Goal: Task Accomplishment & Management: Manage account settings

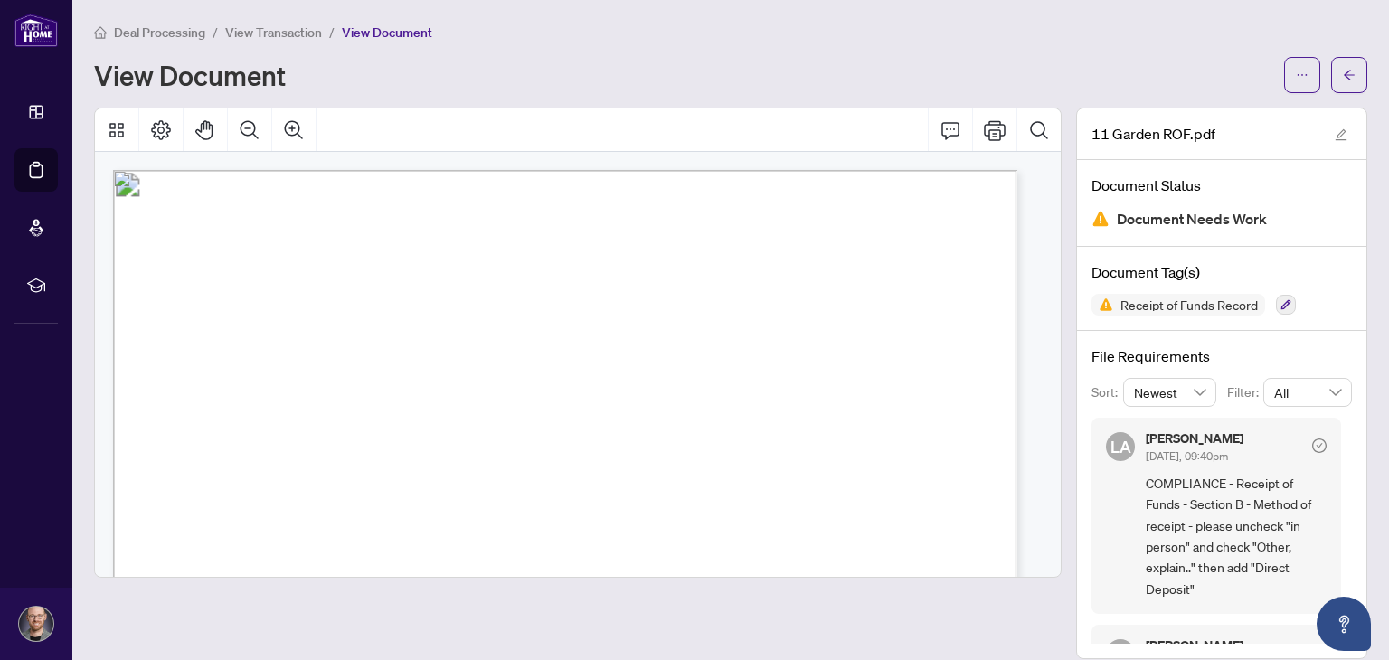
scroll to position [206, 0]
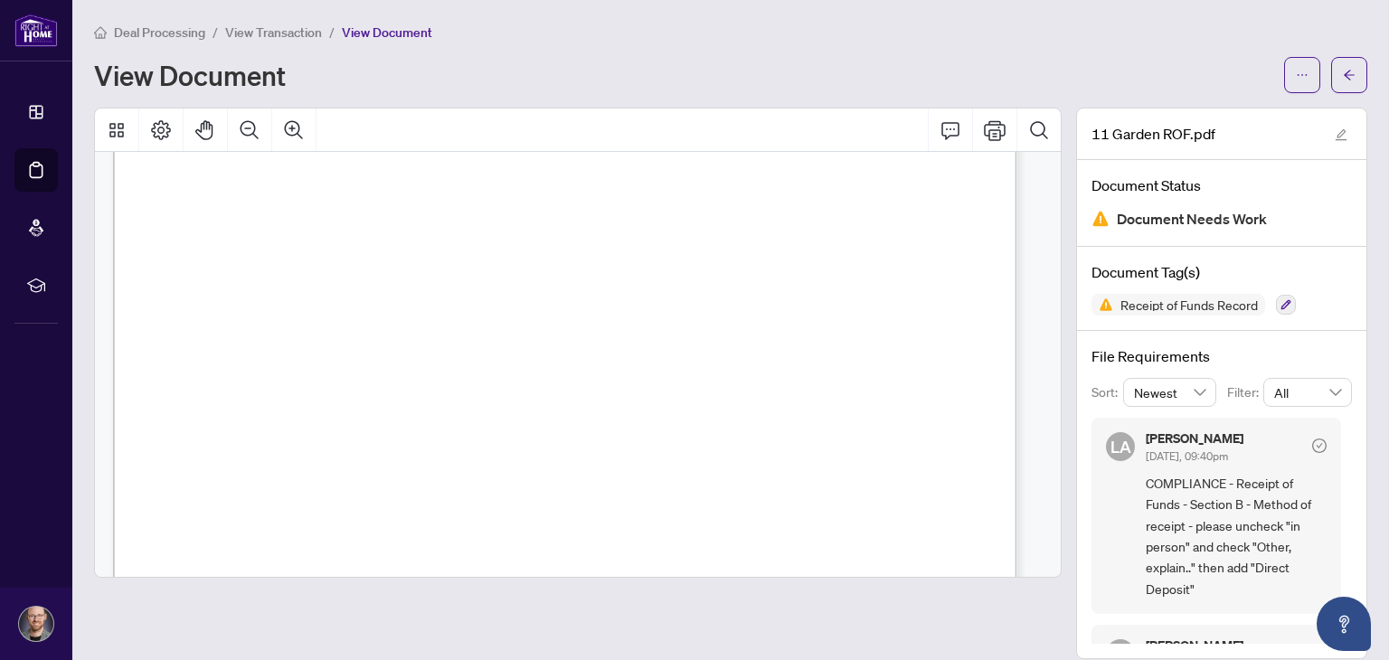
click at [1353, 66] on main "Deal Processing / View Transaction / View Document View Document 11 Garden ROF.…" at bounding box center [730, 330] width 1316 height 660
click at [1343, 73] on icon "arrow-left" at bounding box center [1348, 75] width 11 height 10
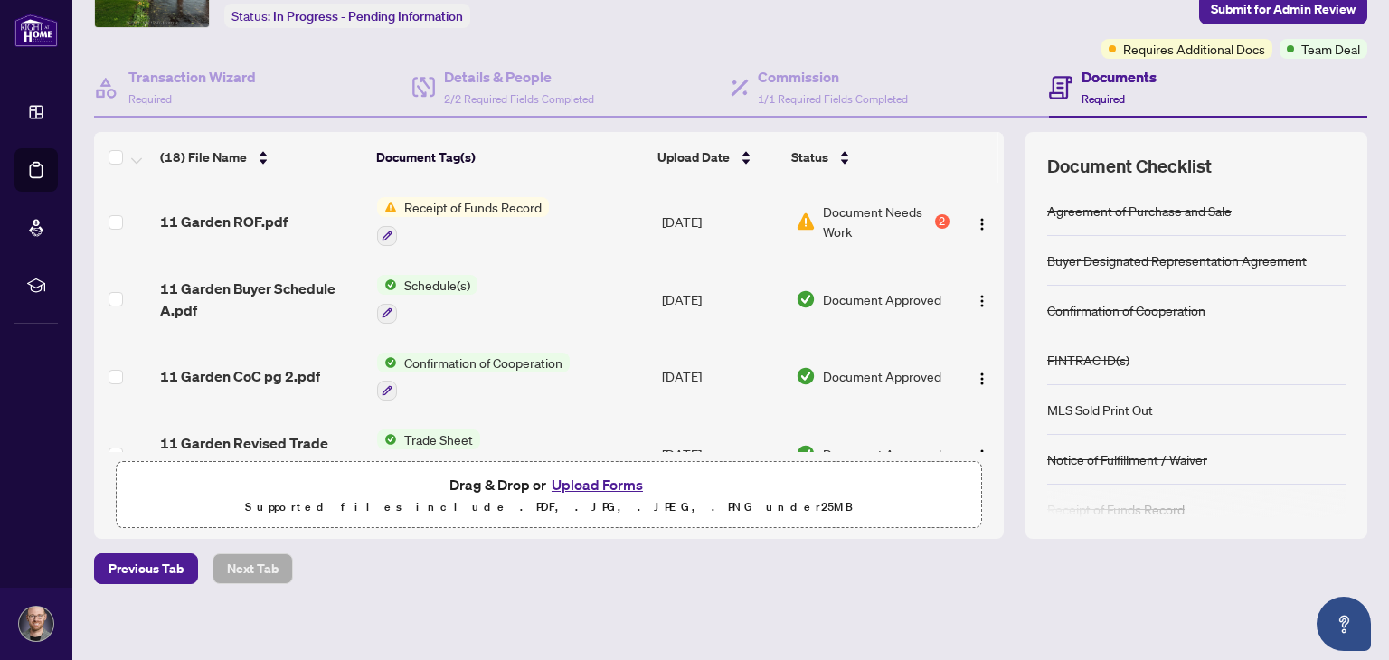
scroll to position [122, 0]
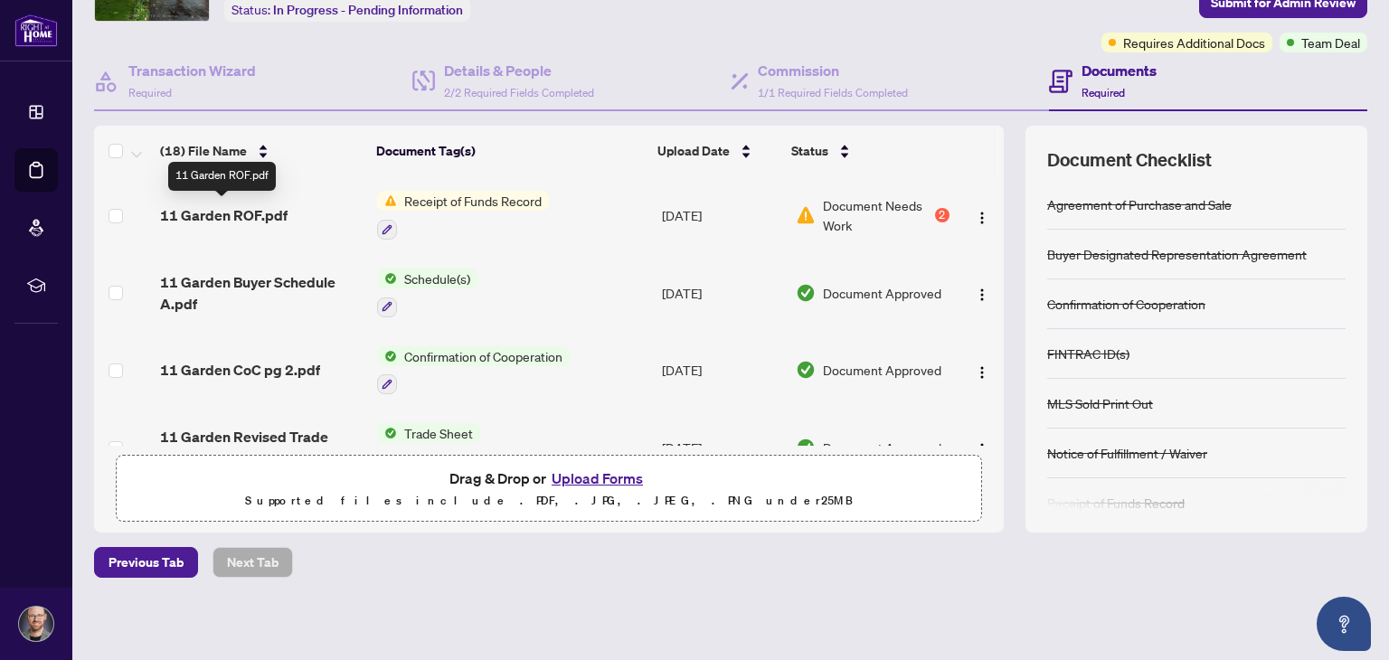
click at [231, 210] on span "11 Garden ROF.pdf" at bounding box center [223, 215] width 127 height 22
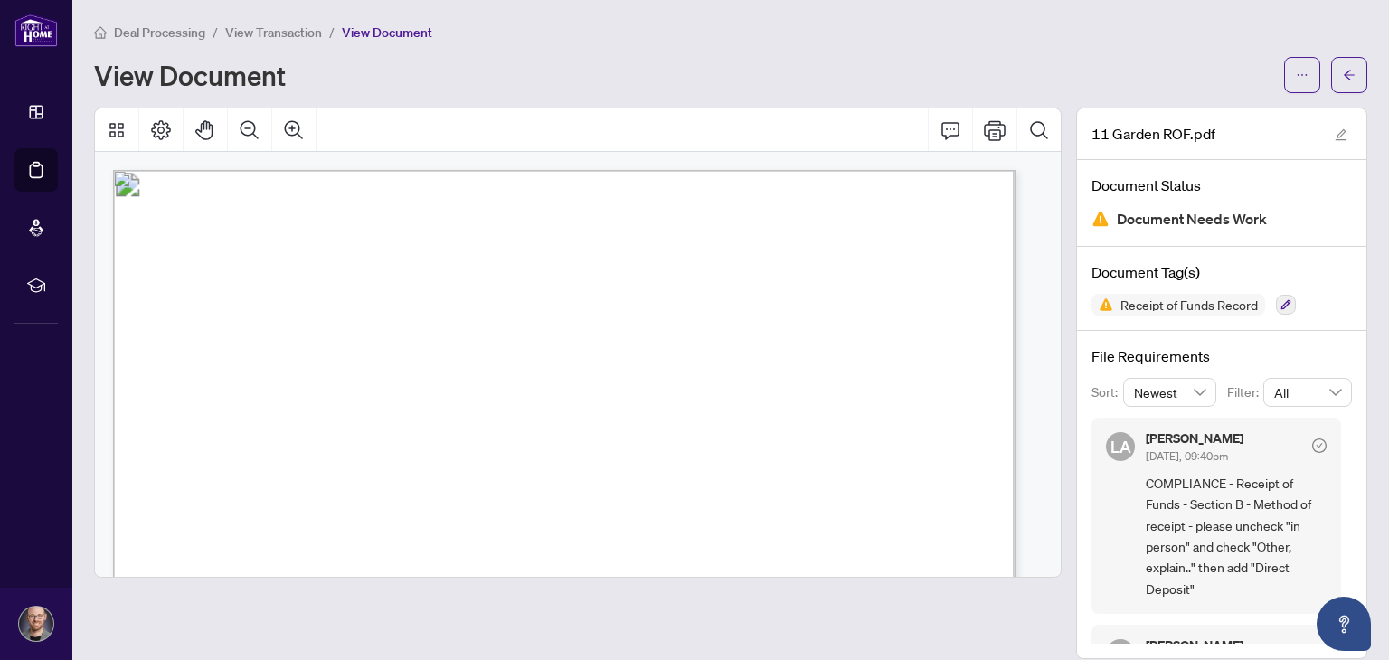
scroll to position [297, 0]
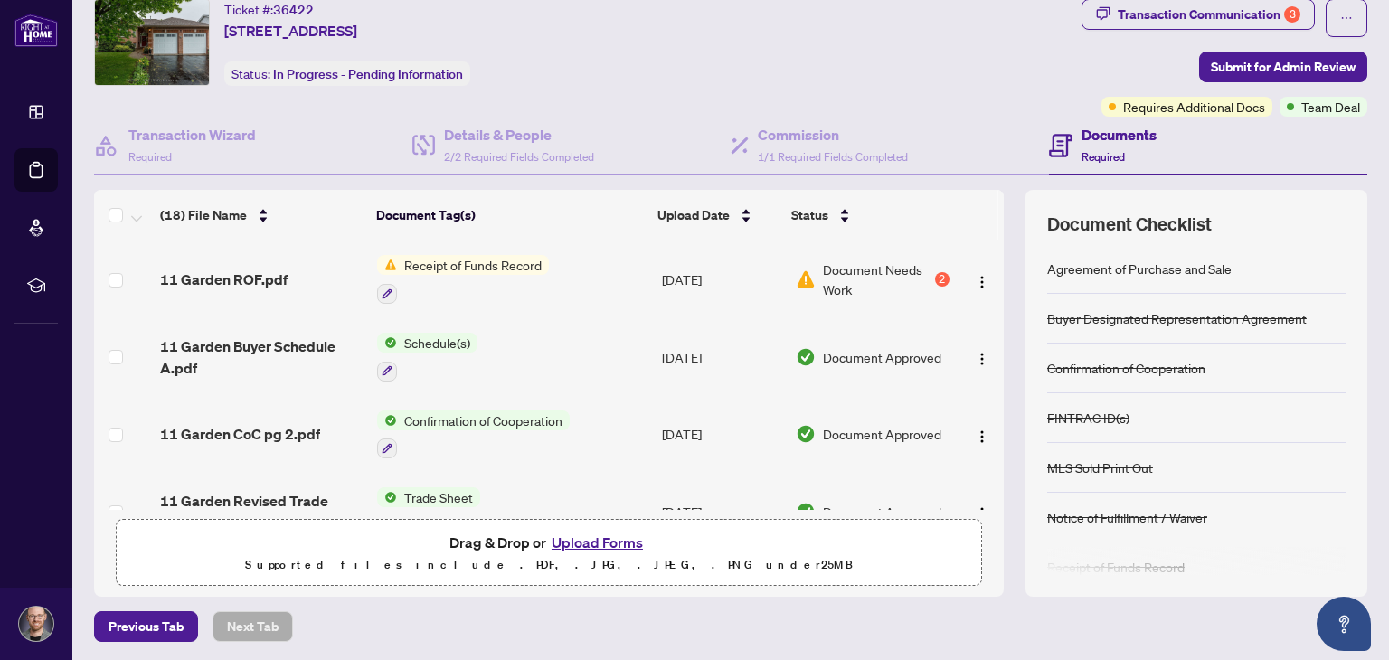
scroll to position [57, 0]
click at [615, 539] on button "Upload Forms" at bounding box center [597, 544] width 102 height 24
click at [616, 536] on button "Upload Forms" at bounding box center [597, 544] width 102 height 24
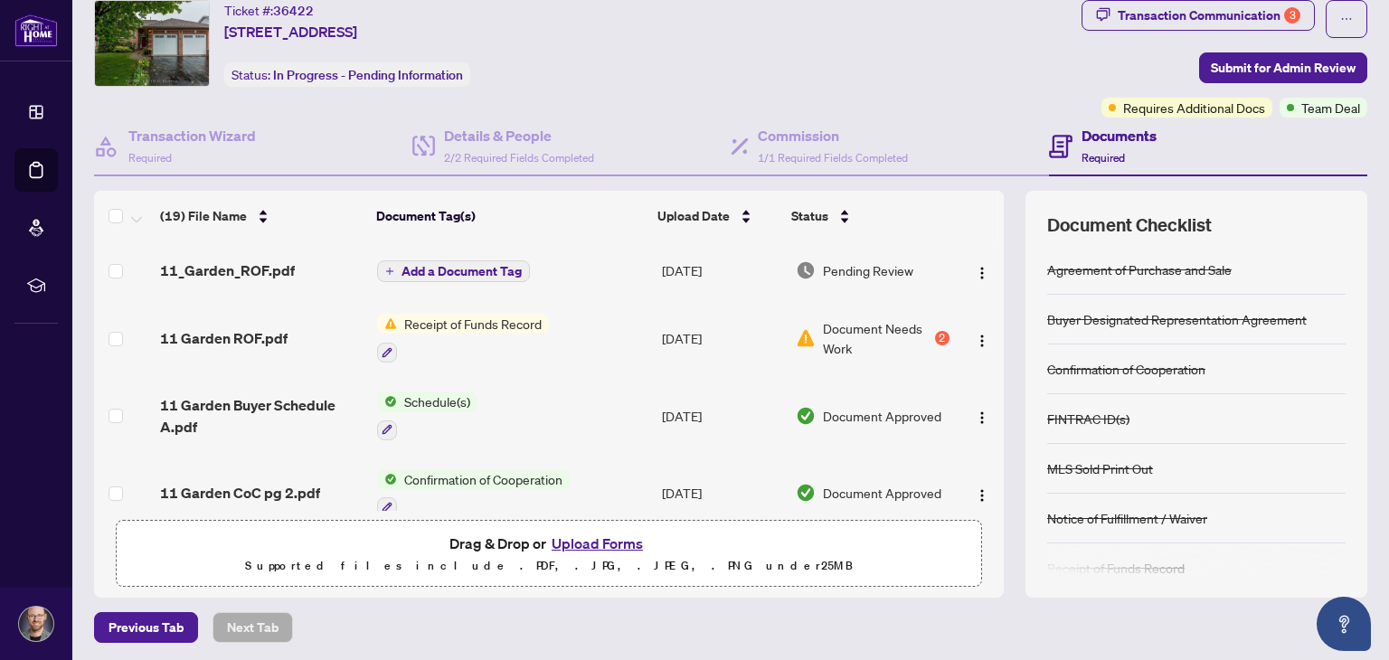
click at [465, 272] on span "Add a Document Tag" at bounding box center [461, 271] width 120 height 13
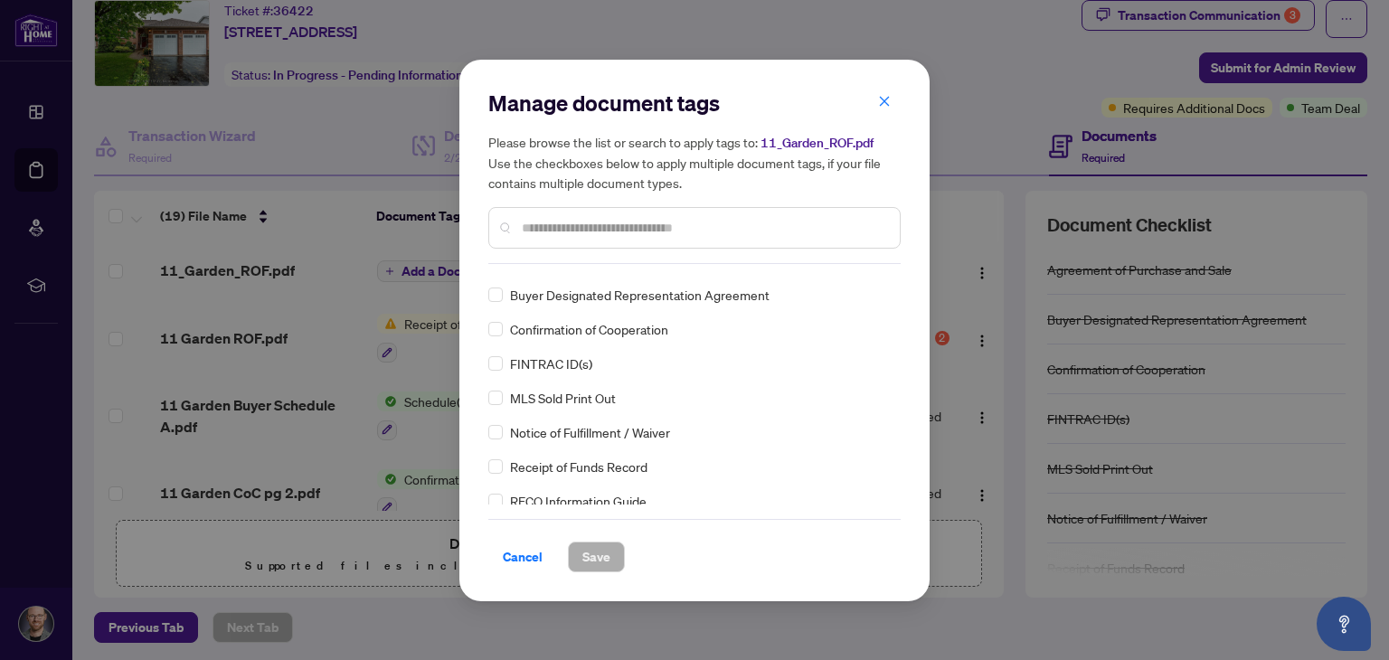
scroll to position [27, 0]
drag, startPoint x: 553, startPoint y: 79, endPoint x: 723, endPoint y: 99, distance: 171.1
click at [723, 99] on div "Manage document tags Please browse the list or search to apply tags to: 11_Gard…" at bounding box center [694, 331] width 470 height 542
click at [885, 104] on icon "close" at bounding box center [885, 102] width 10 height 10
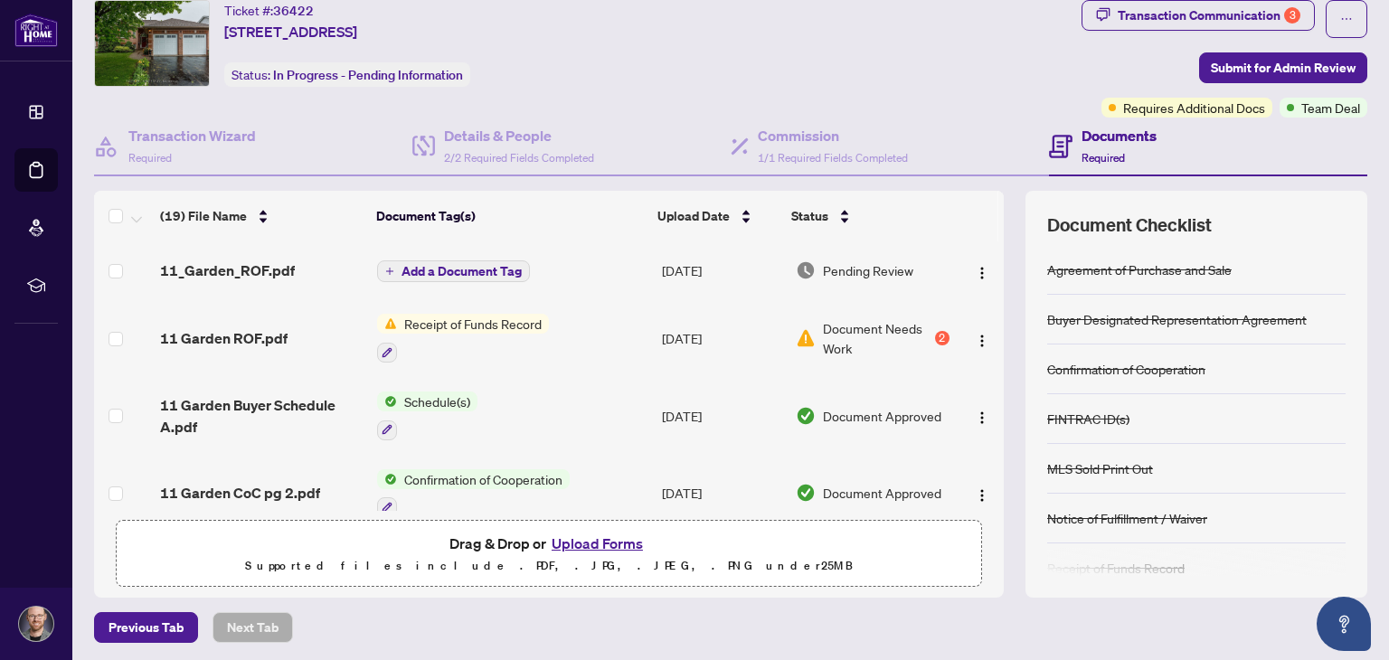
click at [453, 265] on span "Add a Document Tag" at bounding box center [461, 271] width 120 height 13
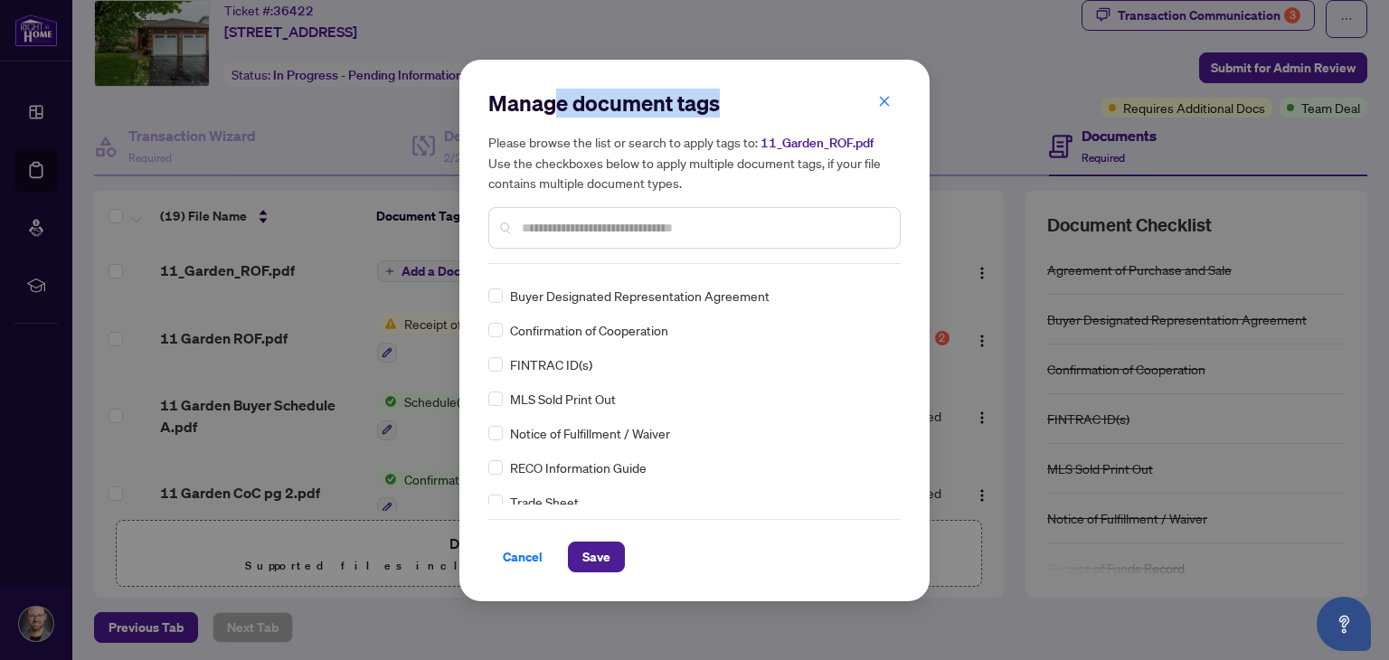
scroll to position [0, 0]
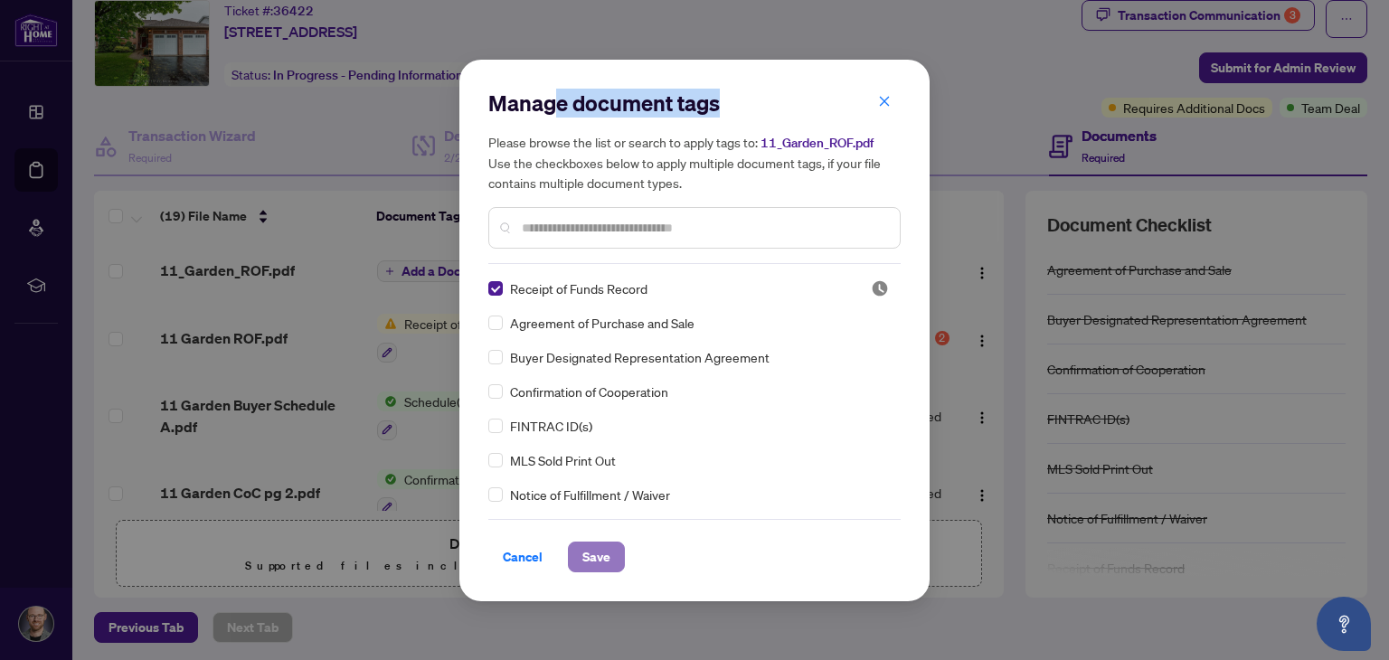
click at [614, 561] on button "Save" at bounding box center [596, 557] width 57 height 31
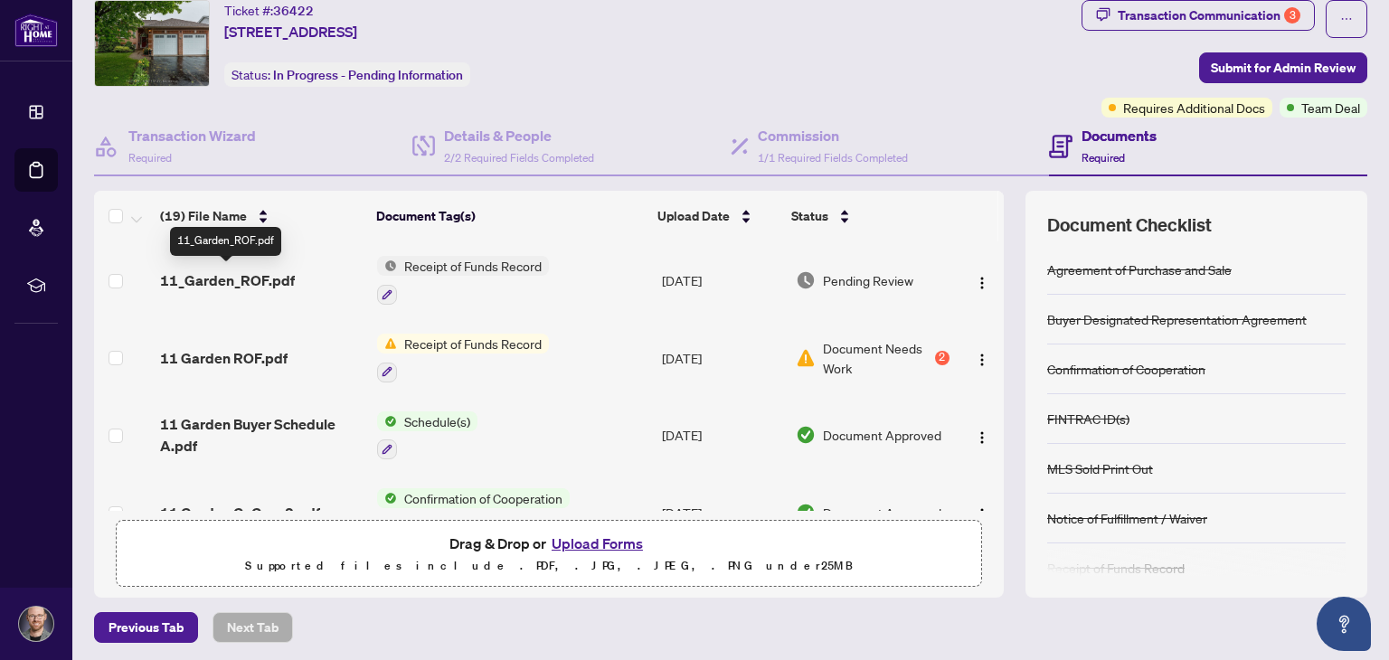
click at [247, 272] on span "11_Garden_ROF.pdf" at bounding box center [227, 280] width 135 height 22
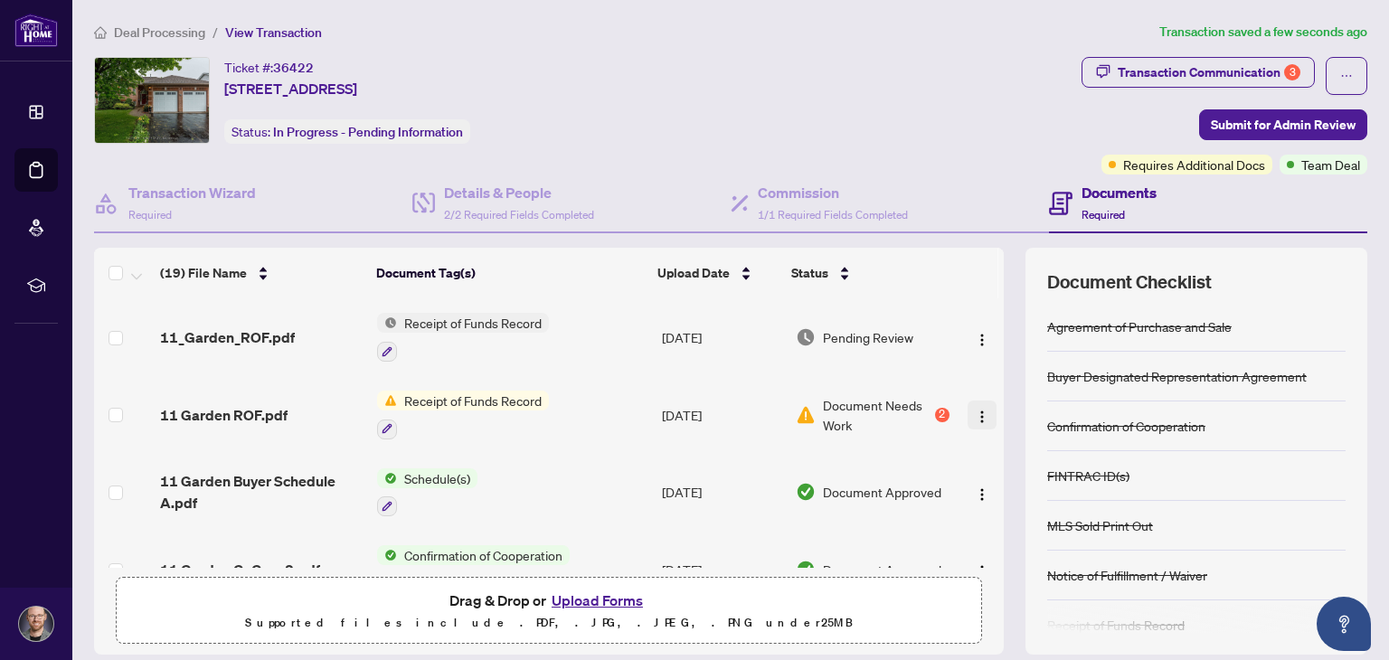
click at [975, 416] on img "button" at bounding box center [982, 417] width 14 height 14
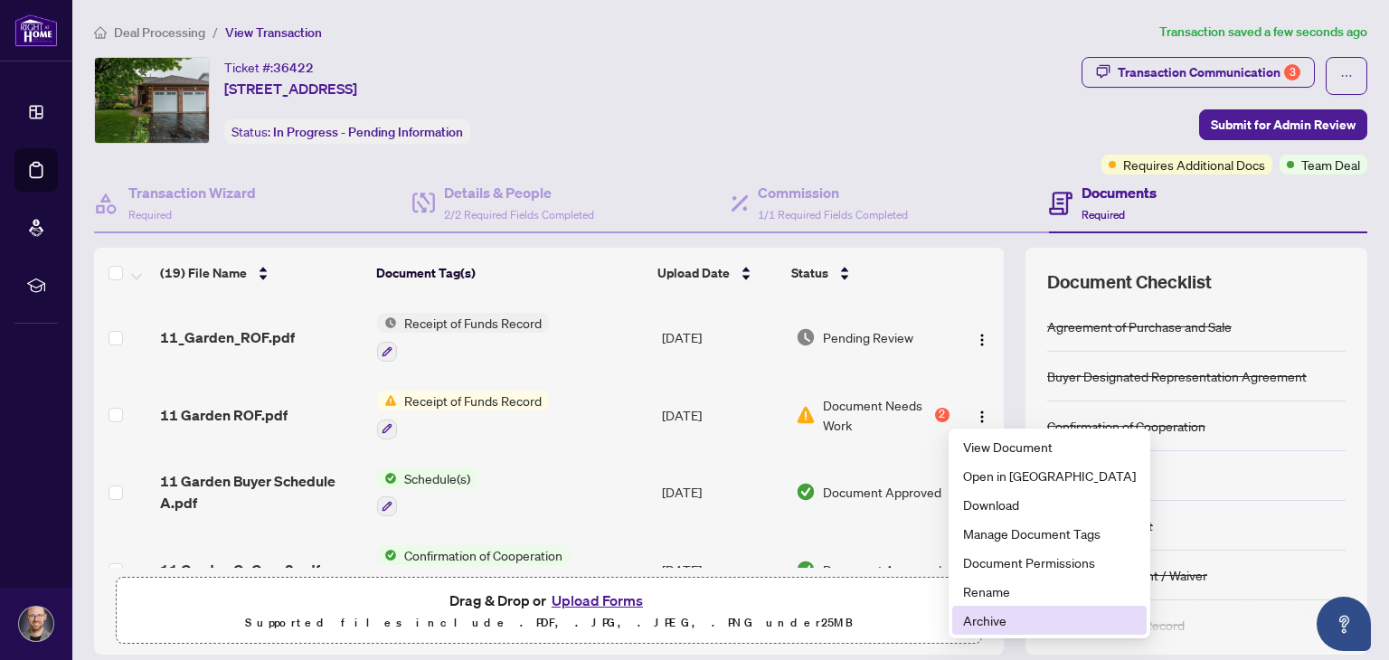
click at [993, 618] on span "Archive" at bounding box center [1049, 620] width 173 height 20
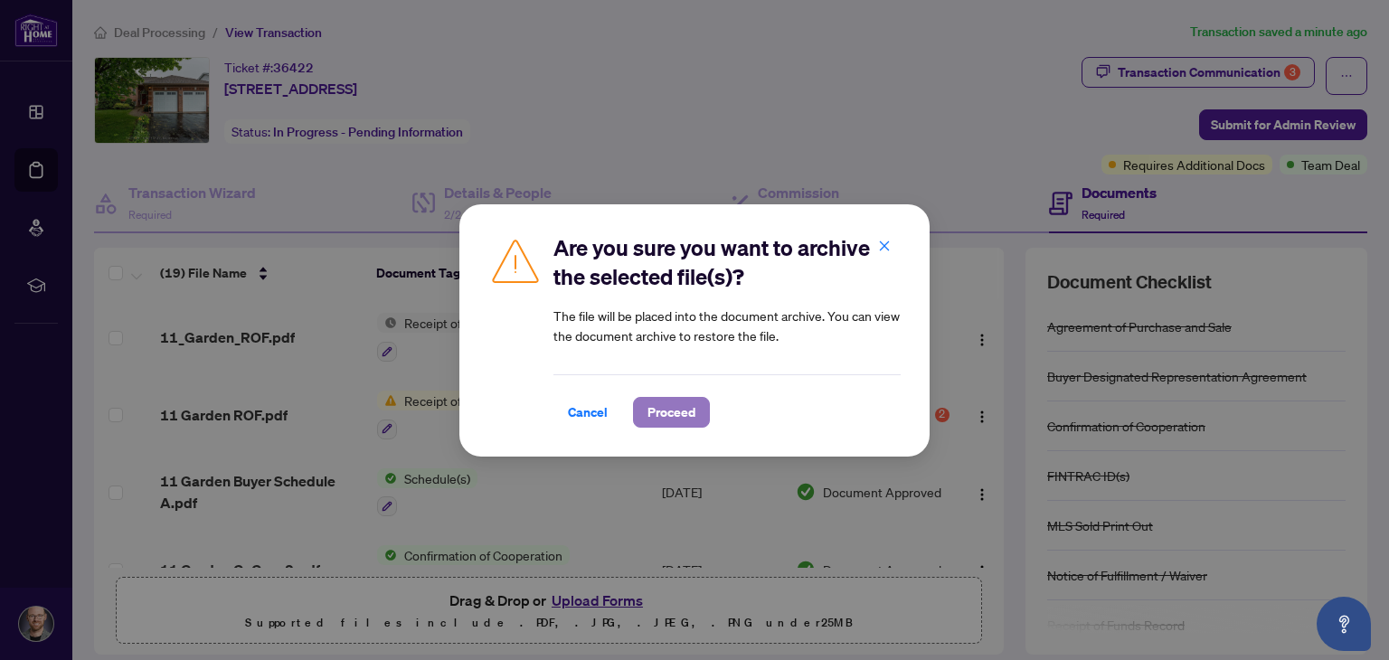
click at [665, 406] on span "Proceed" at bounding box center [671, 412] width 48 height 29
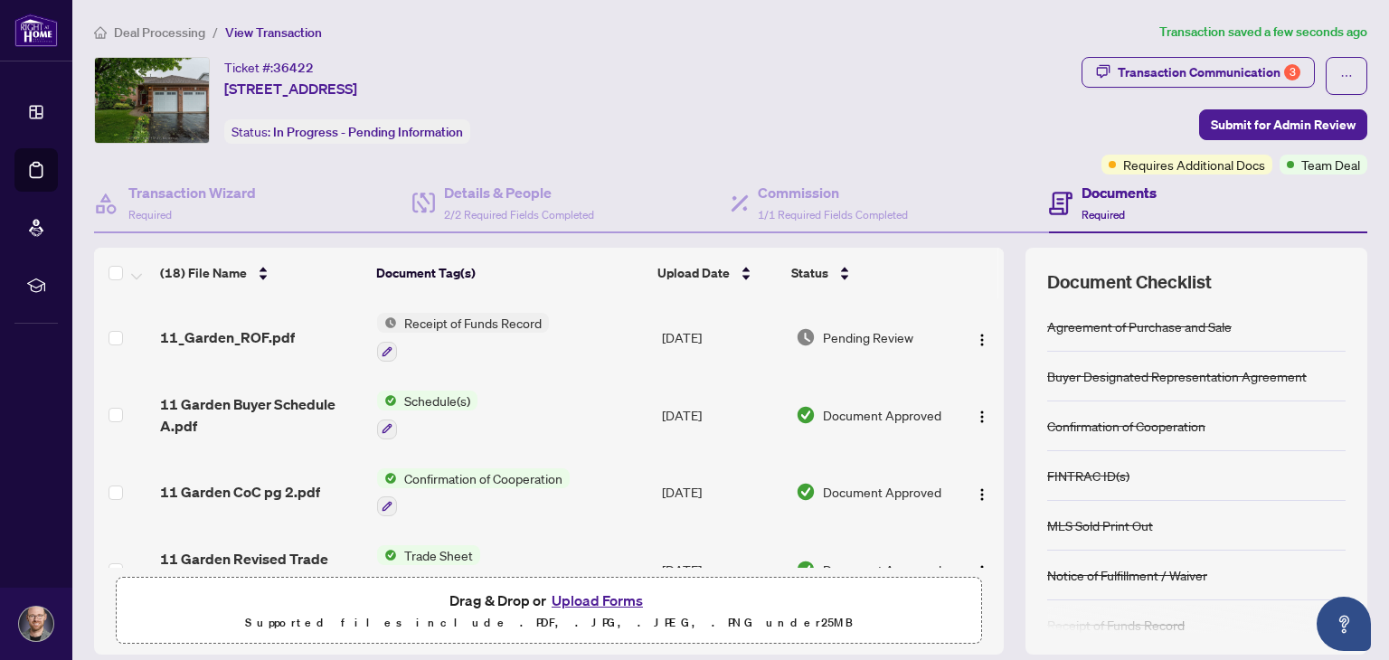
click at [908, 40] on ol "Deal Processing / View Transaction" at bounding box center [623, 32] width 1058 height 21
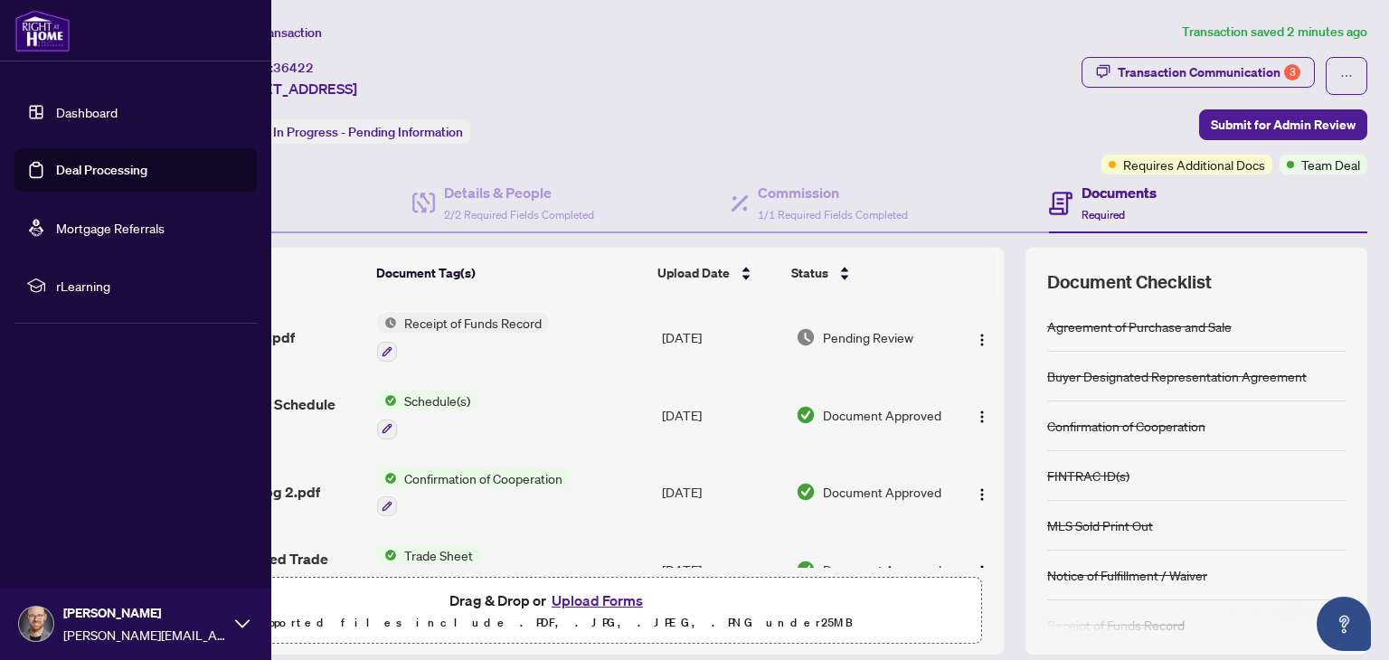
click at [109, 111] on link "Dashboard" at bounding box center [86, 112] width 61 height 16
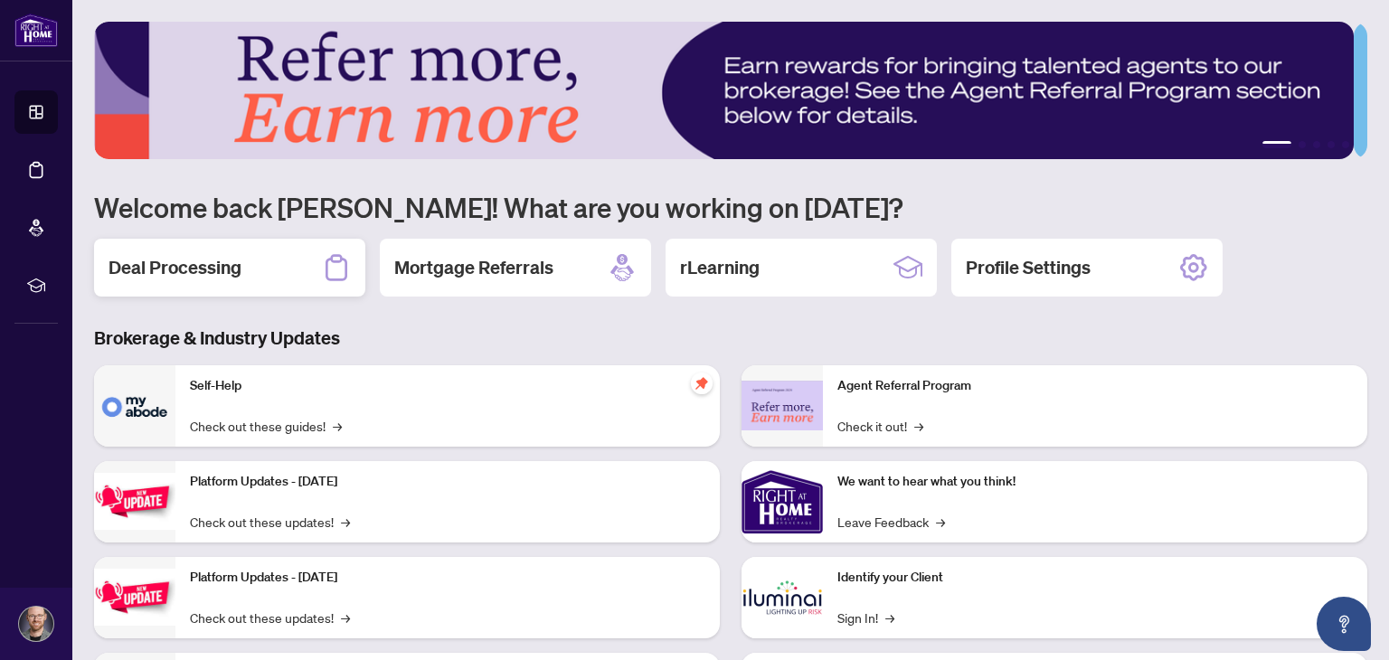
click at [222, 261] on h2 "Deal Processing" at bounding box center [174, 267] width 133 height 25
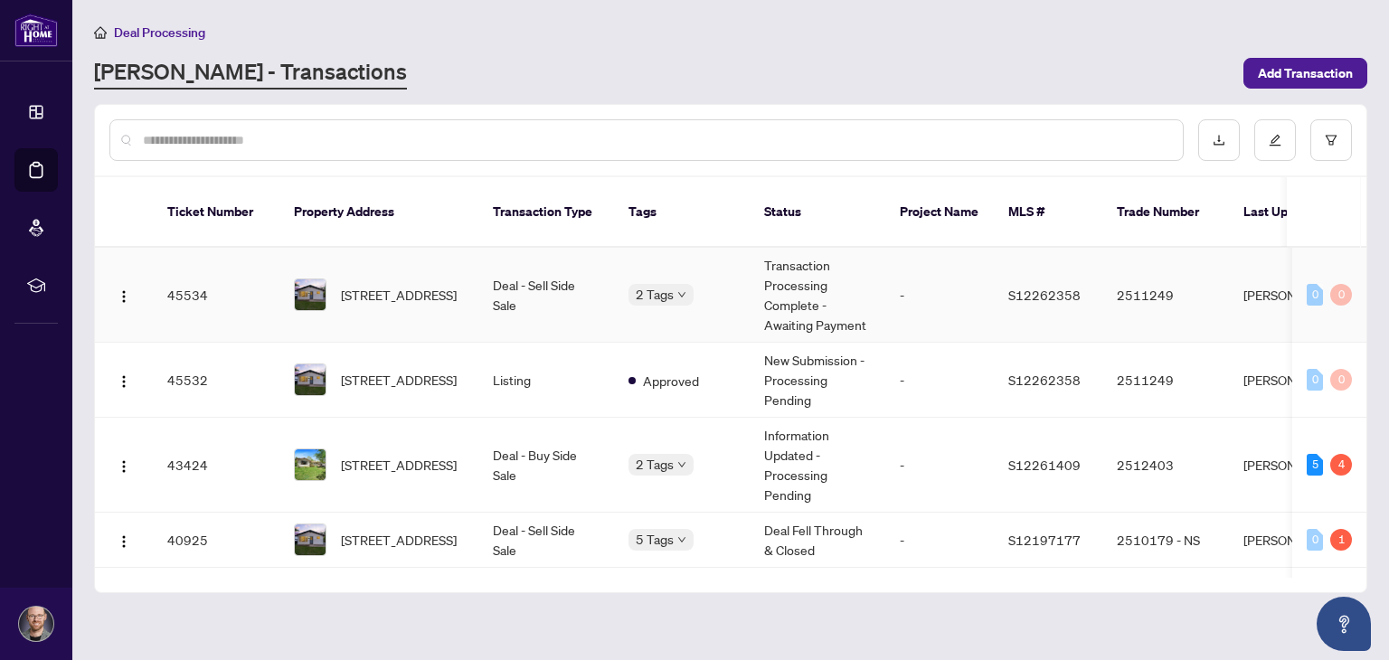
scroll to position [51, 0]
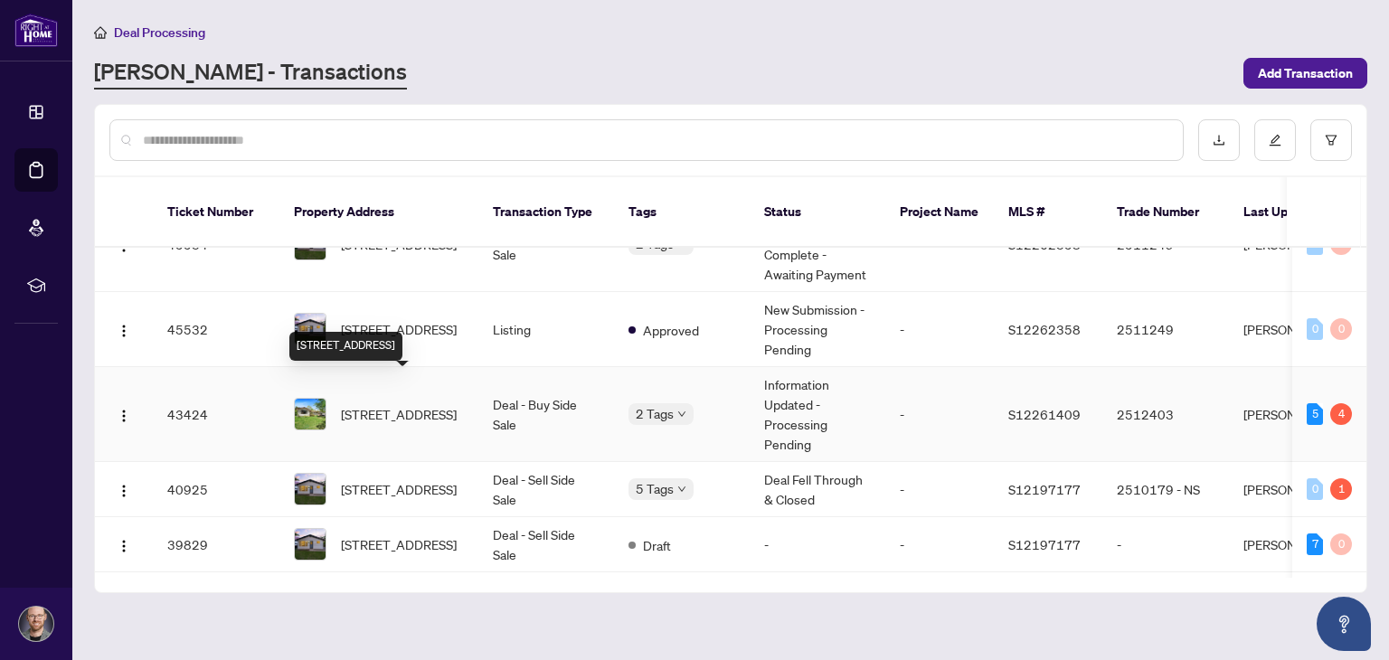
click at [354, 404] on span "[STREET_ADDRESS]" at bounding box center [399, 414] width 116 height 20
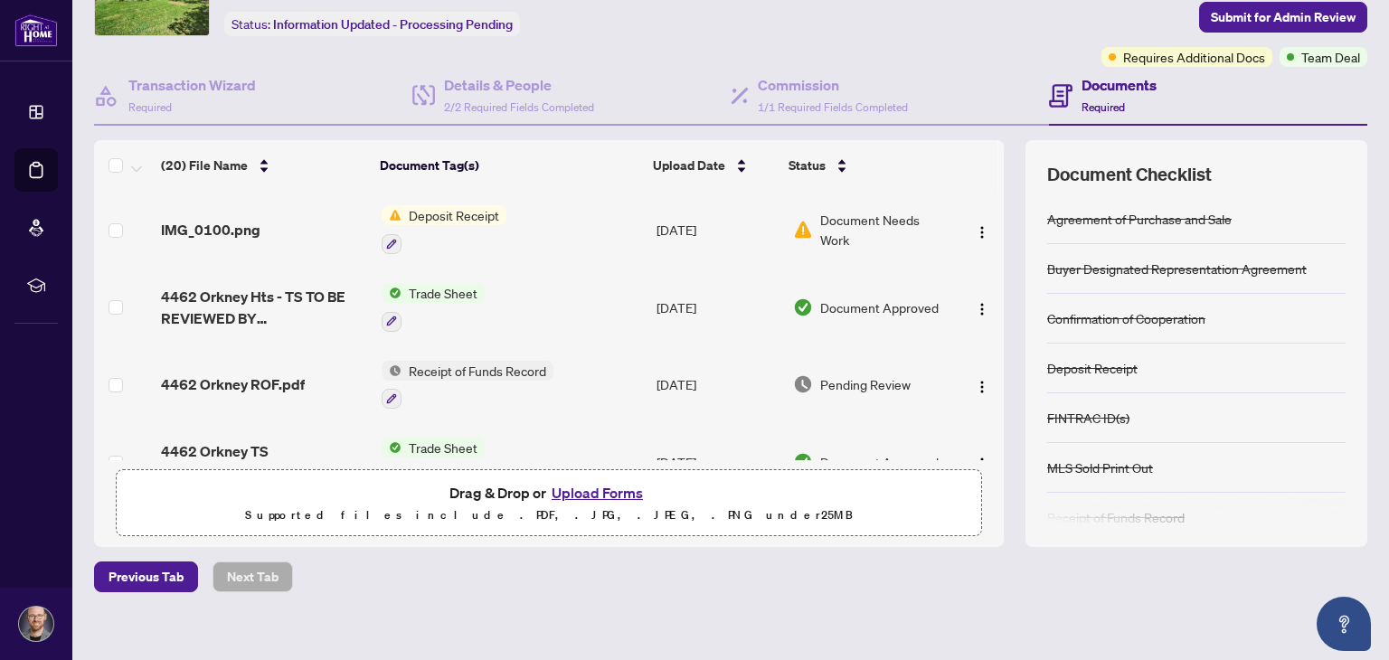
scroll to position [122, 0]
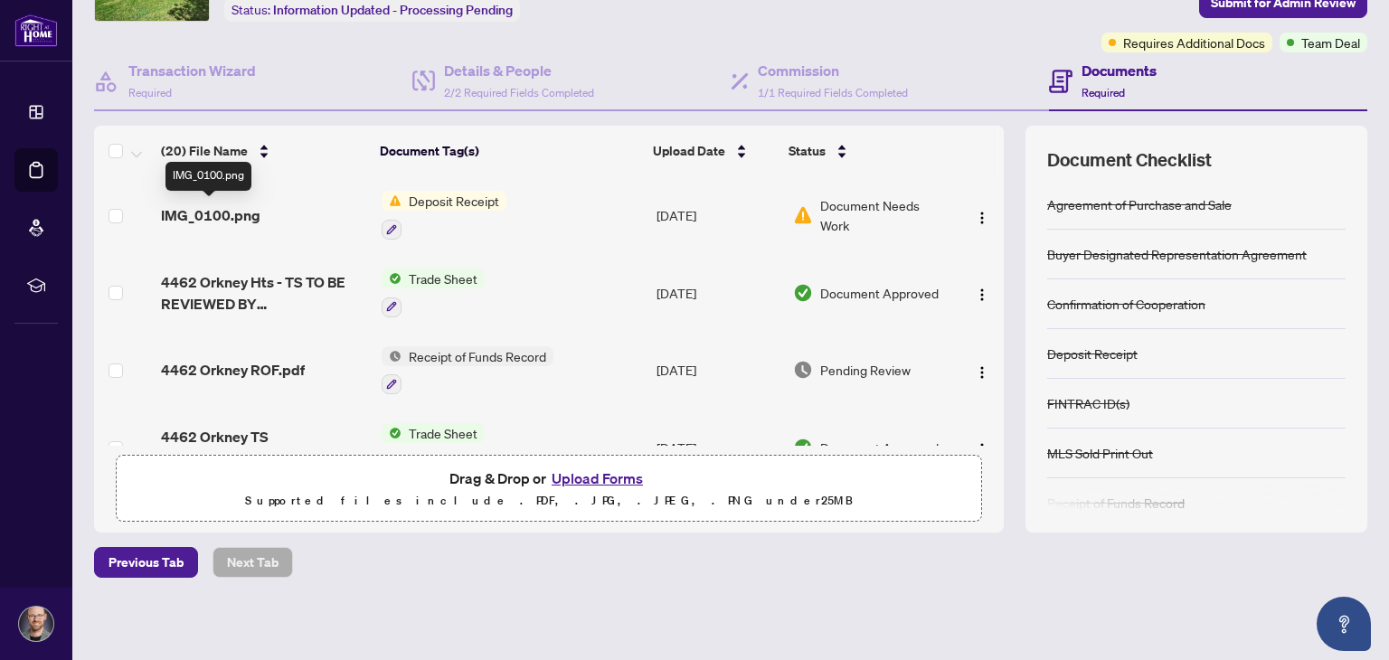
click at [212, 214] on span "IMG_0100.png" at bounding box center [210, 215] width 99 height 22
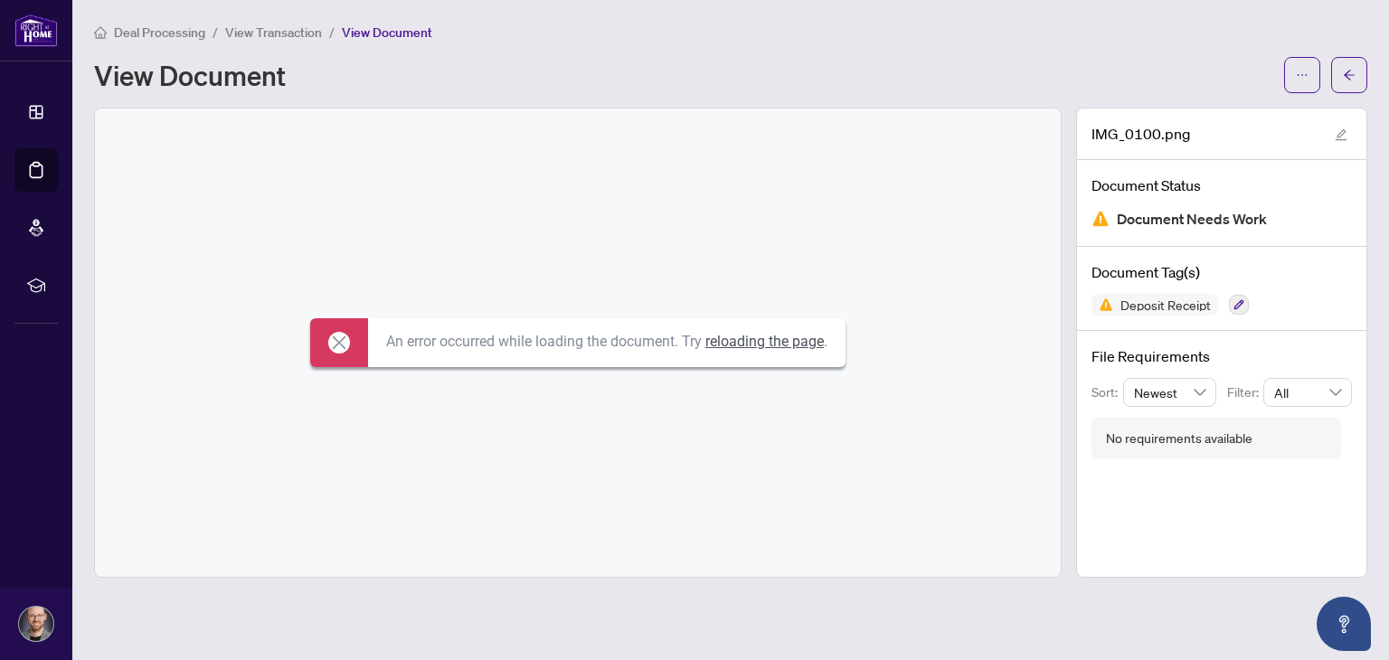
click at [336, 344] on icon at bounding box center [339, 343] width 22 height 22
click at [337, 341] on icon at bounding box center [339, 343] width 22 height 22
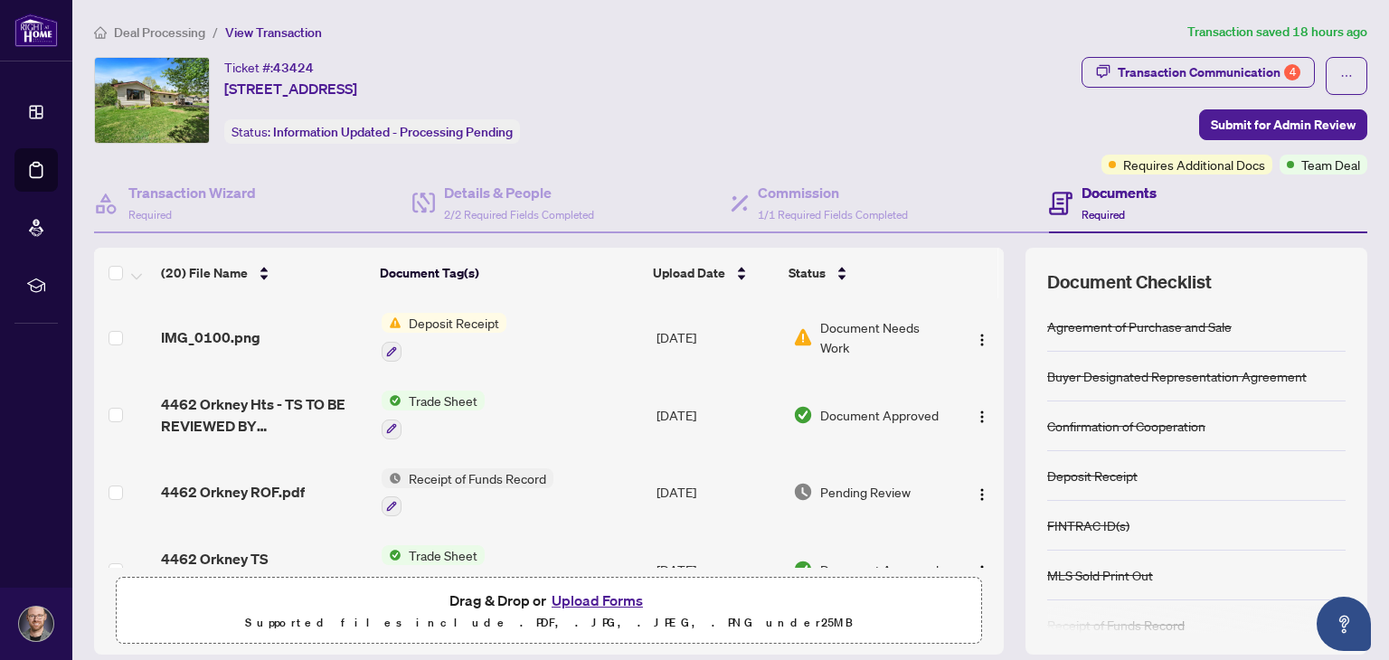
click at [602, 600] on button "Upload Forms" at bounding box center [597, 601] width 102 height 24
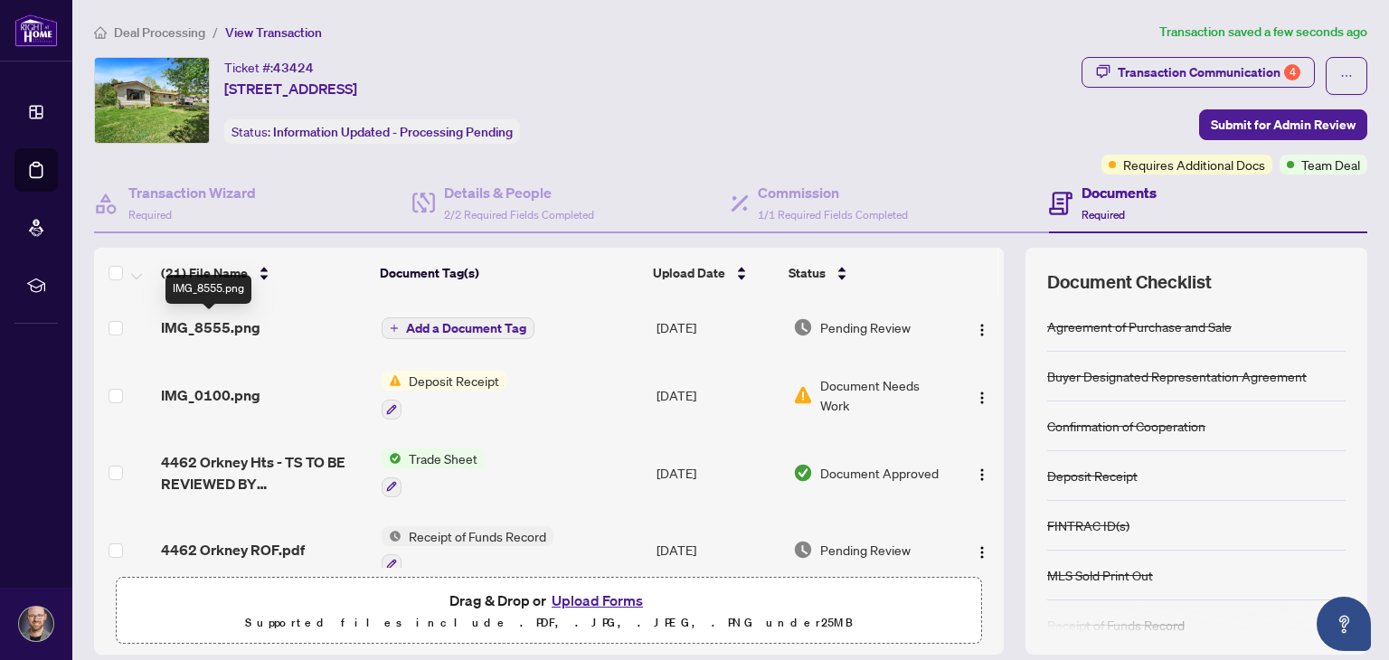
click at [220, 323] on span "IMG_8555.png" at bounding box center [210, 327] width 99 height 22
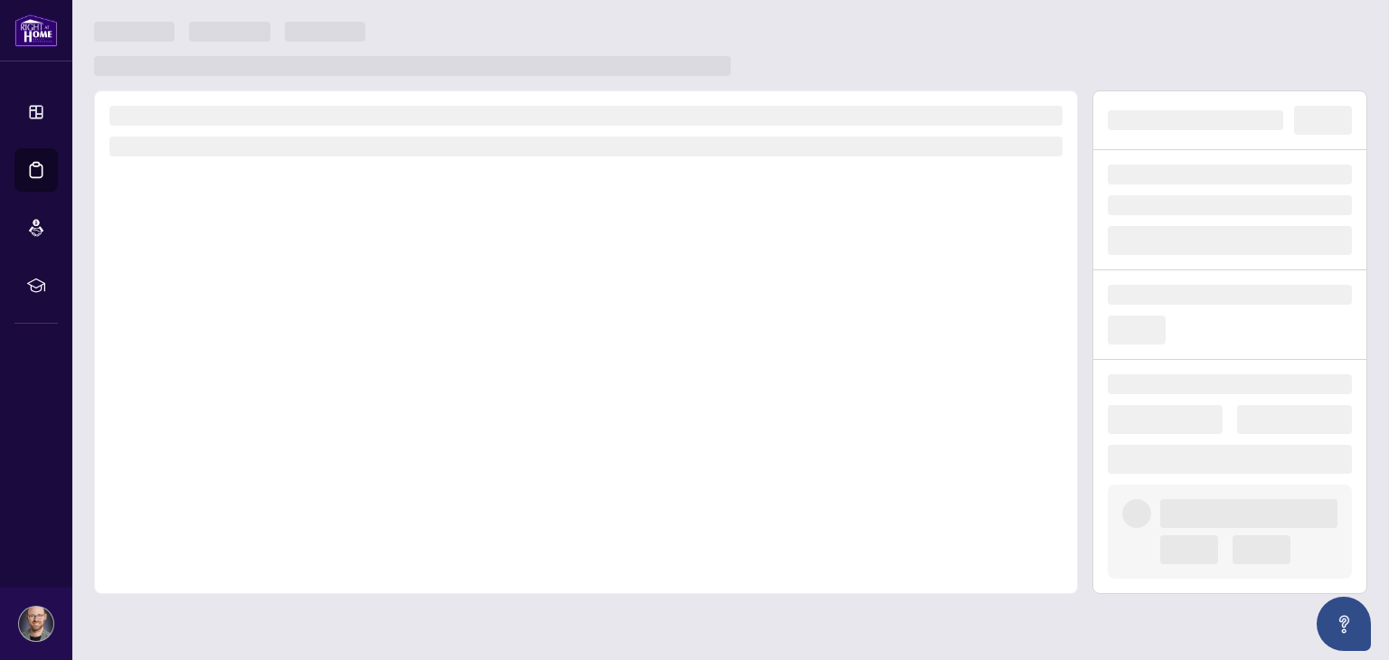
click at [220, 323] on div at bounding box center [586, 342] width 984 height 504
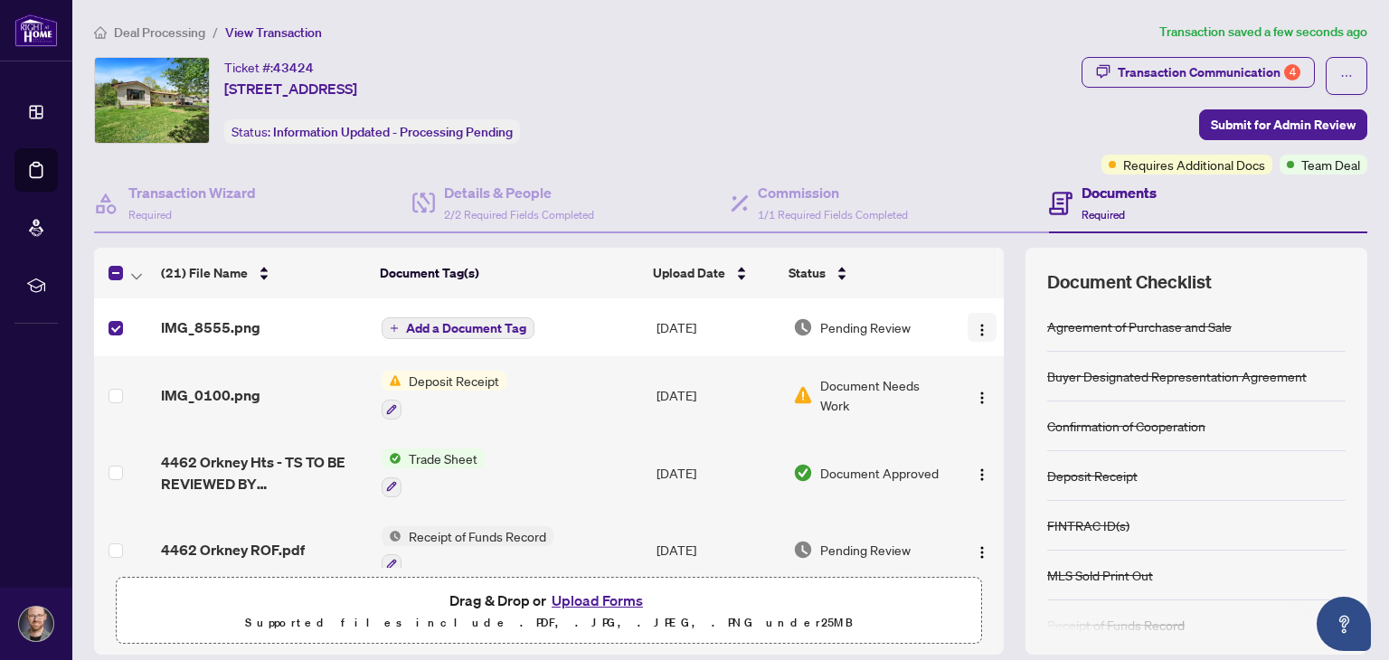
click at [975, 326] on img "button" at bounding box center [982, 330] width 14 height 14
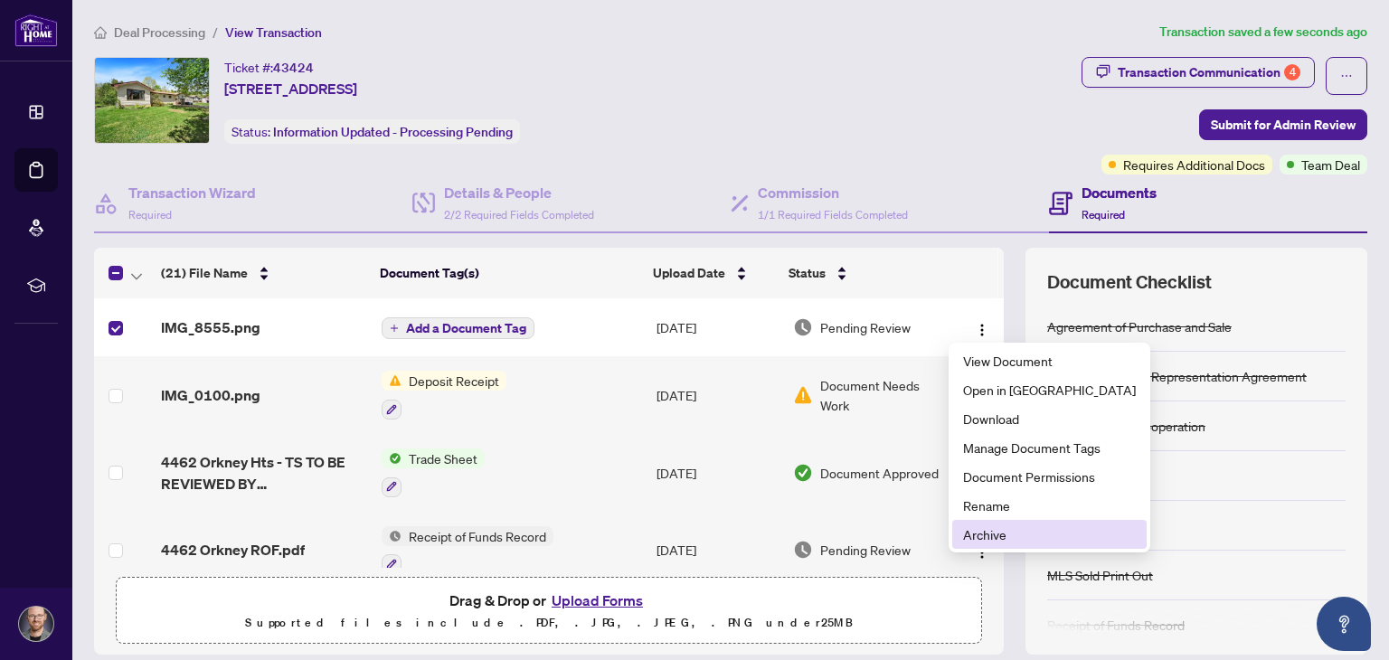
click at [995, 540] on span "Archive" at bounding box center [1049, 534] width 173 height 20
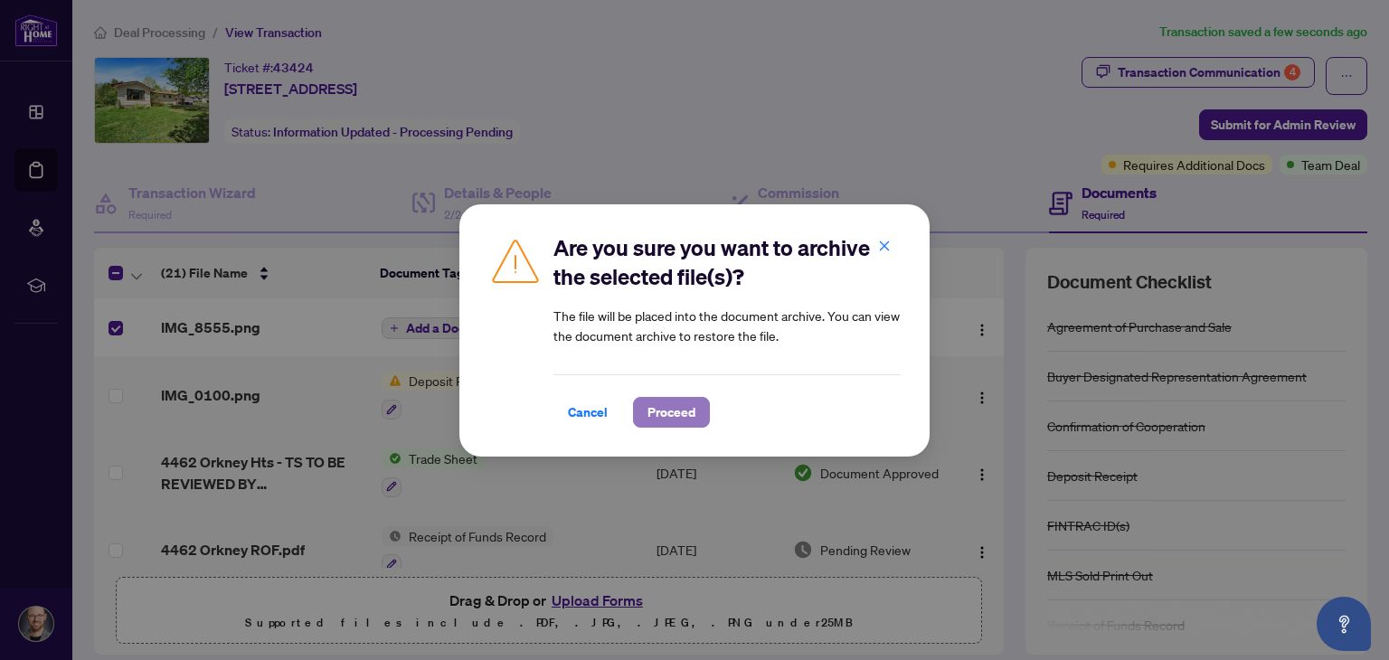
click at [669, 410] on span "Proceed" at bounding box center [671, 412] width 48 height 29
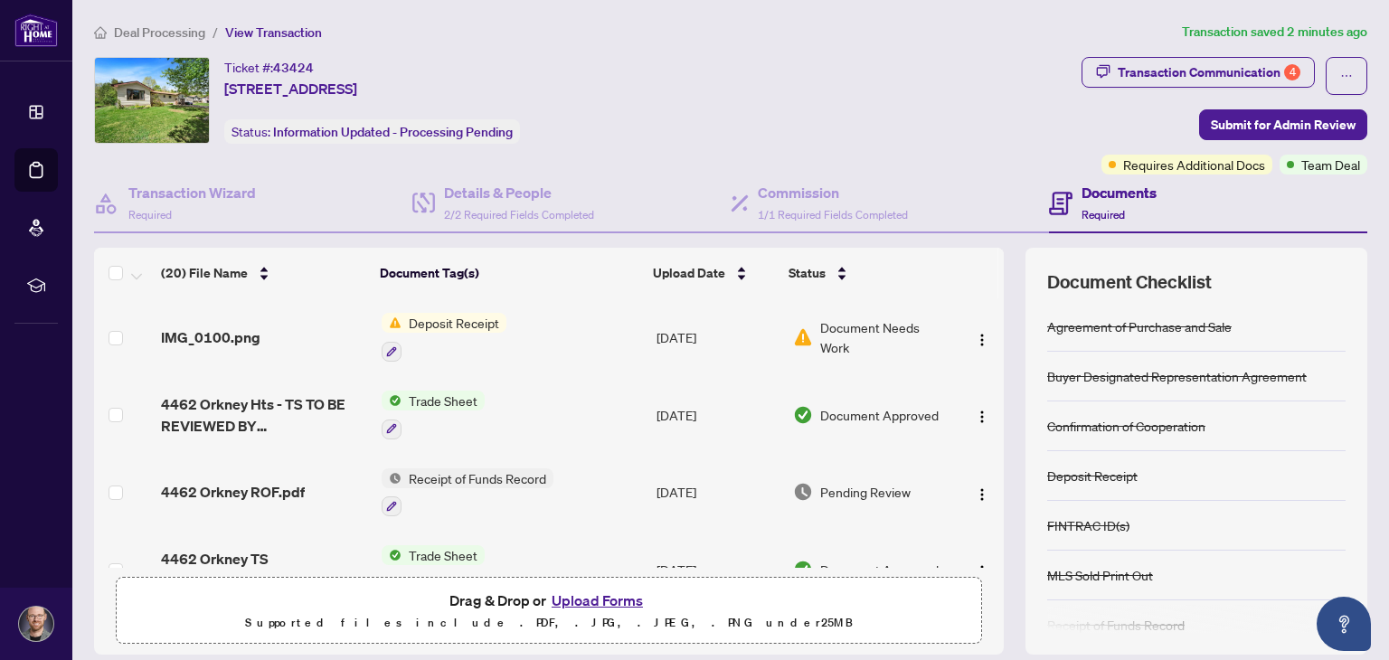
click at [605, 600] on button "Upload Forms" at bounding box center [597, 601] width 102 height 24
click at [572, 598] on button "Upload Forms" at bounding box center [597, 601] width 102 height 24
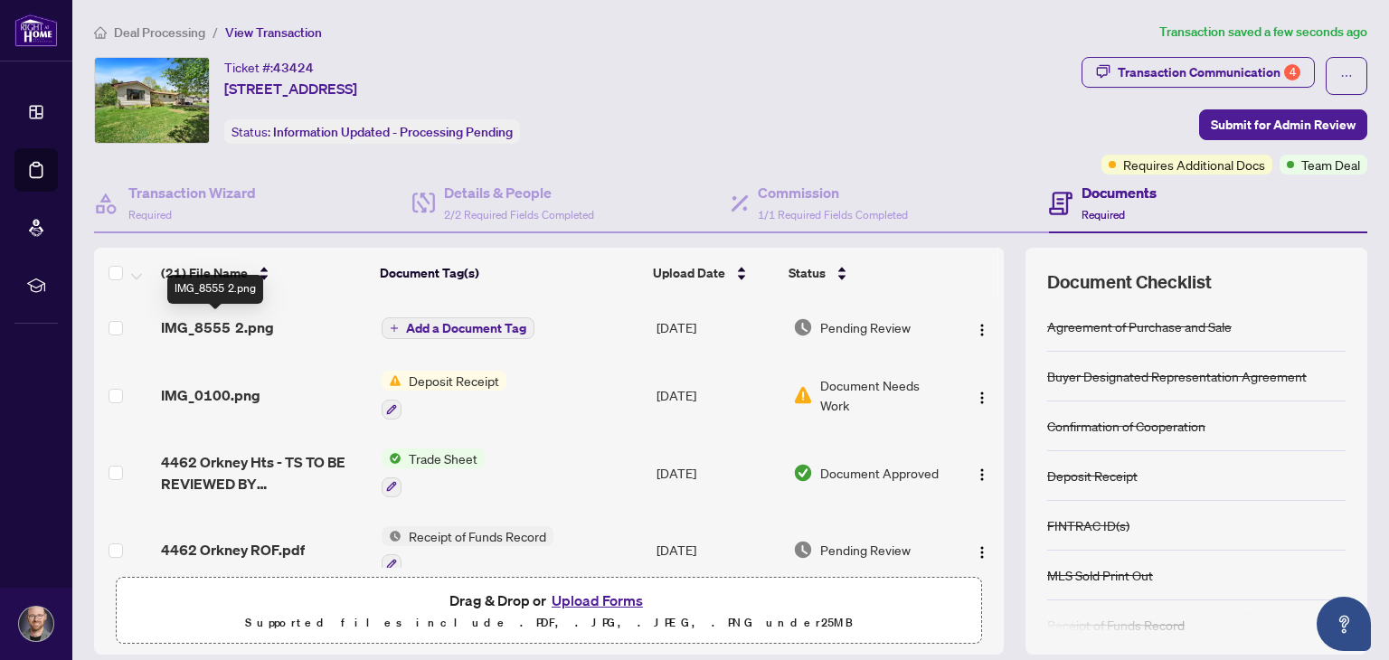
click at [231, 326] on span "IMG_8555 2.png" at bounding box center [217, 327] width 113 height 22
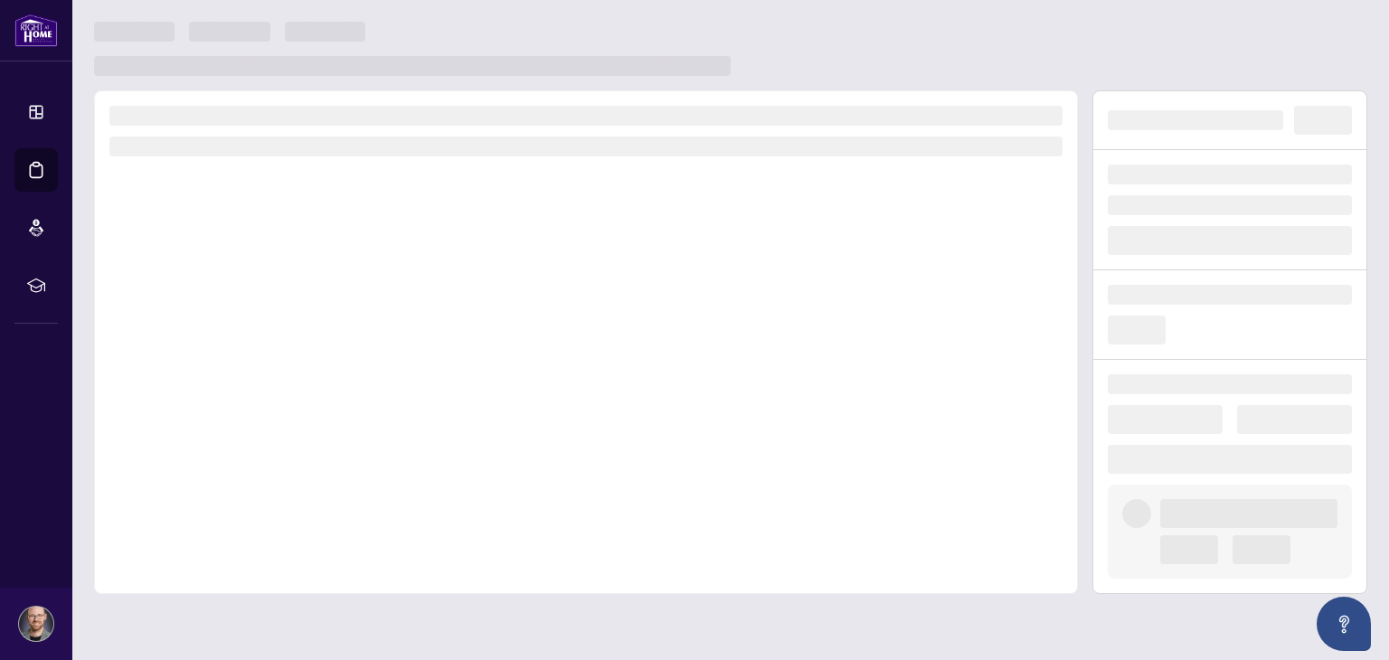
click at [231, 326] on div at bounding box center [586, 342] width 984 height 504
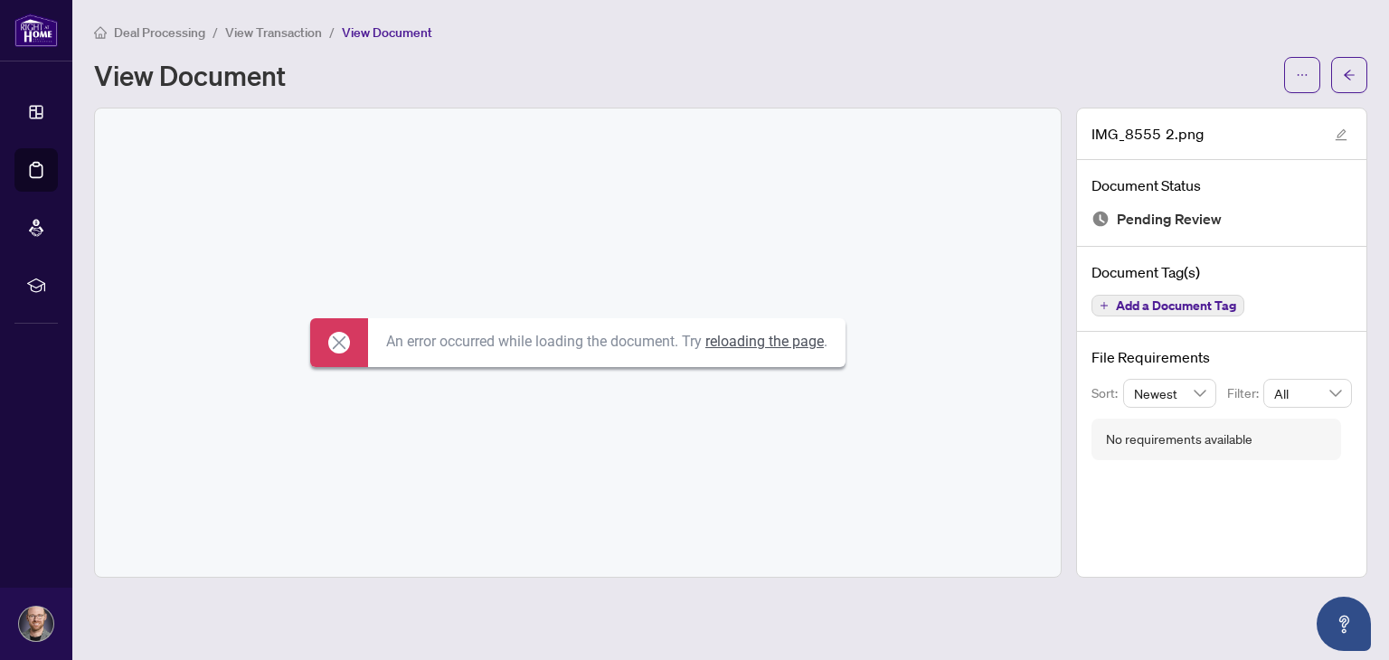
click at [757, 341] on link "reloading the page" at bounding box center [764, 341] width 118 height 17
click at [1340, 132] on icon "edit" at bounding box center [1340, 134] width 13 height 13
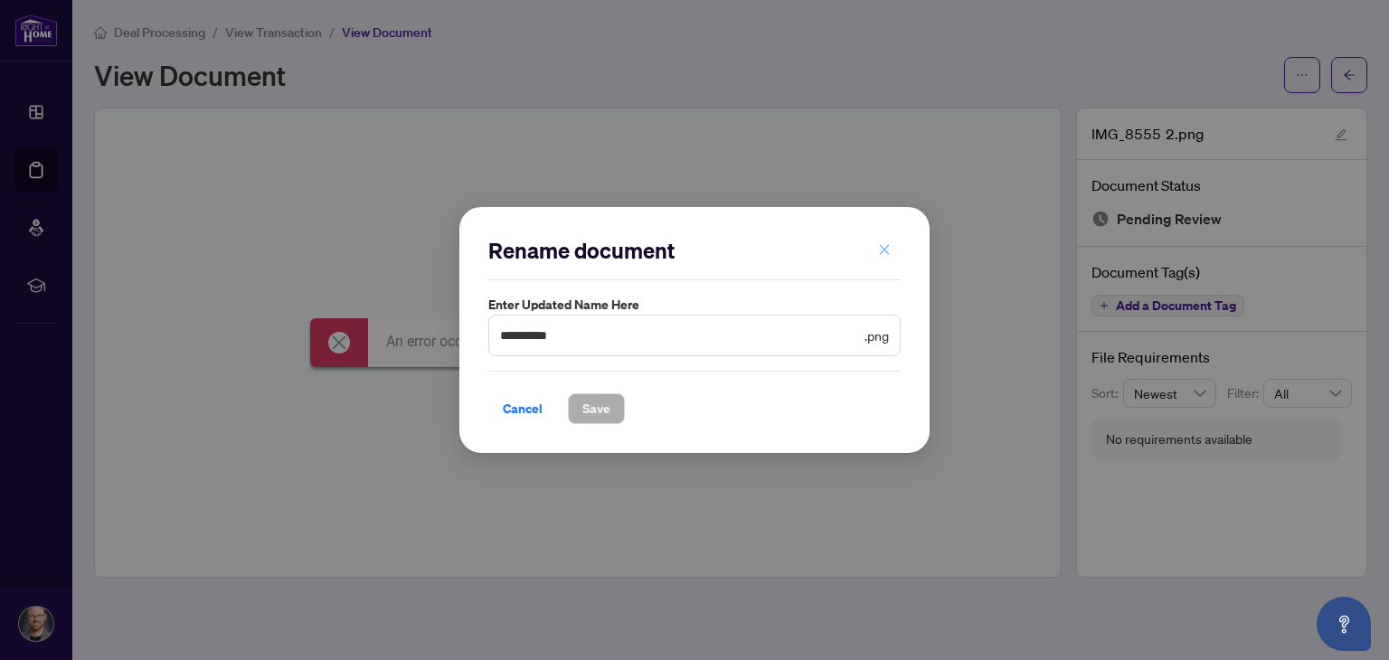
click at [882, 250] on icon "close" at bounding box center [885, 249] width 10 height 10
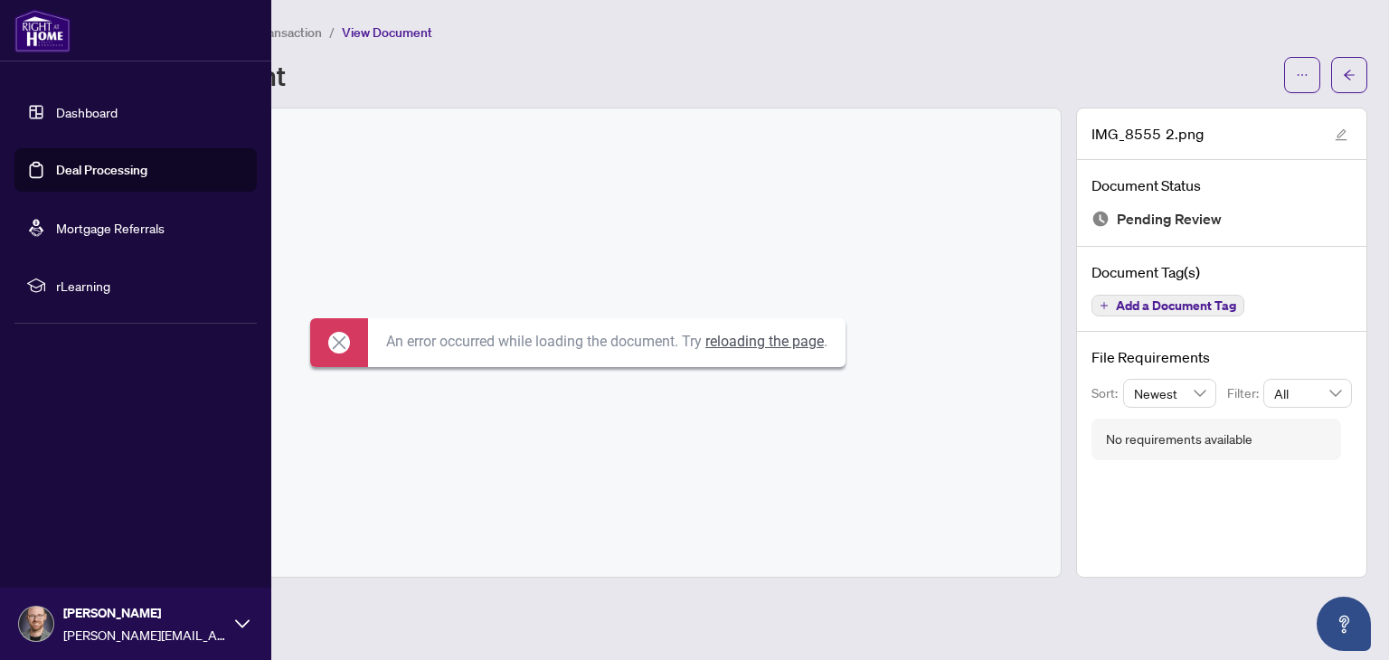
click at [56, 110] on link "Dashboard" at bounding box center [86, 112] width 61 height 16
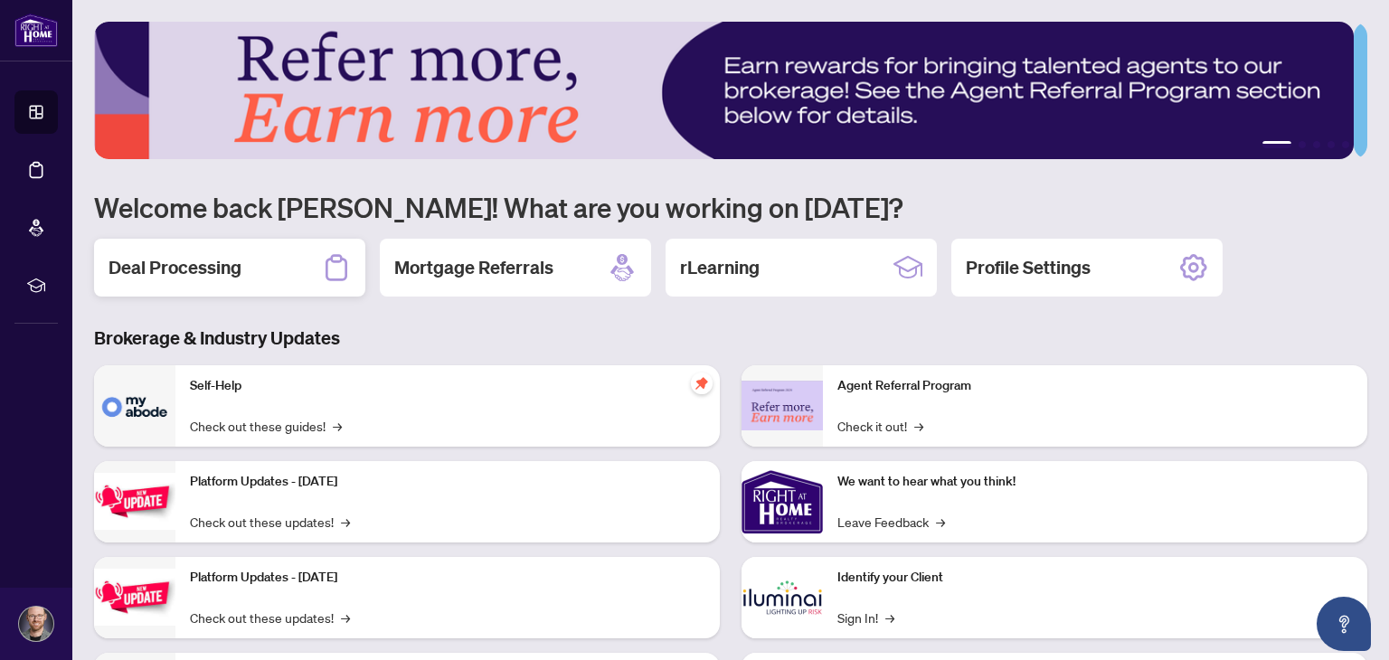
click at [257, 271] on div "Deal Processing" at bounding box center [229, 268] width 271 height 58
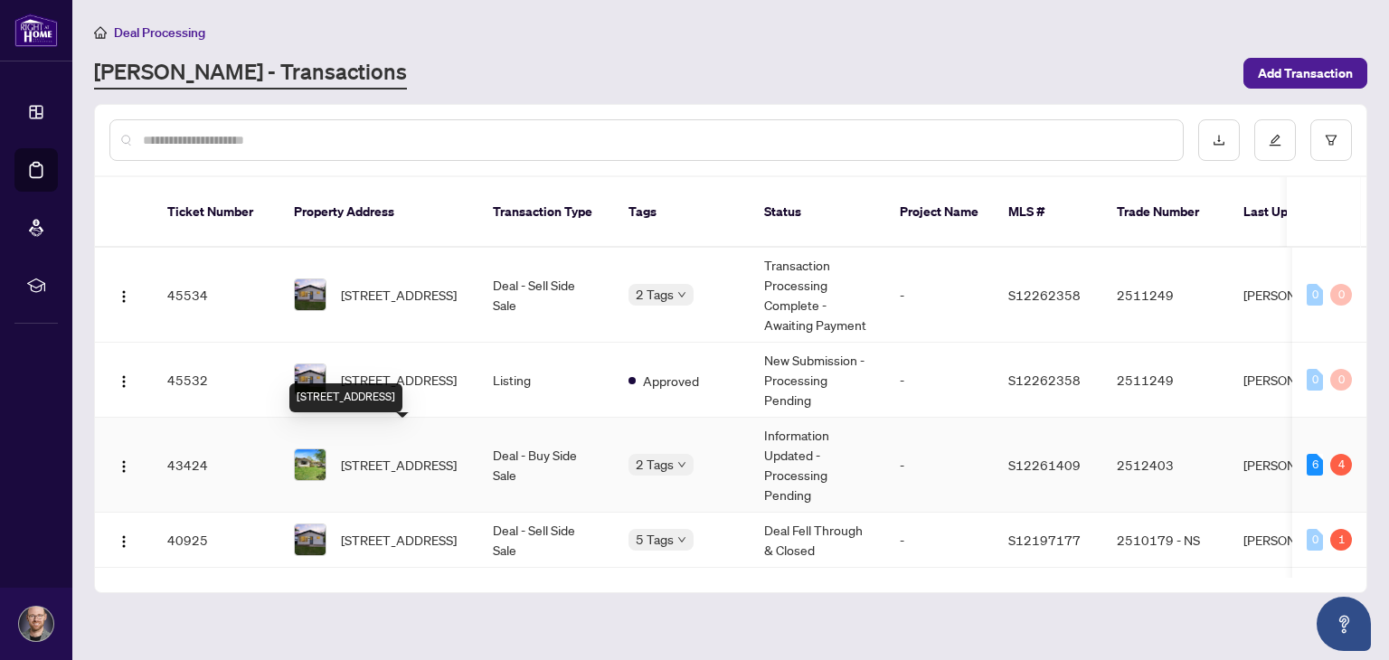
click at [357, 455] on span "[STREET_ADDRESS]" at bounding box center [399, 465] width 116 height 20
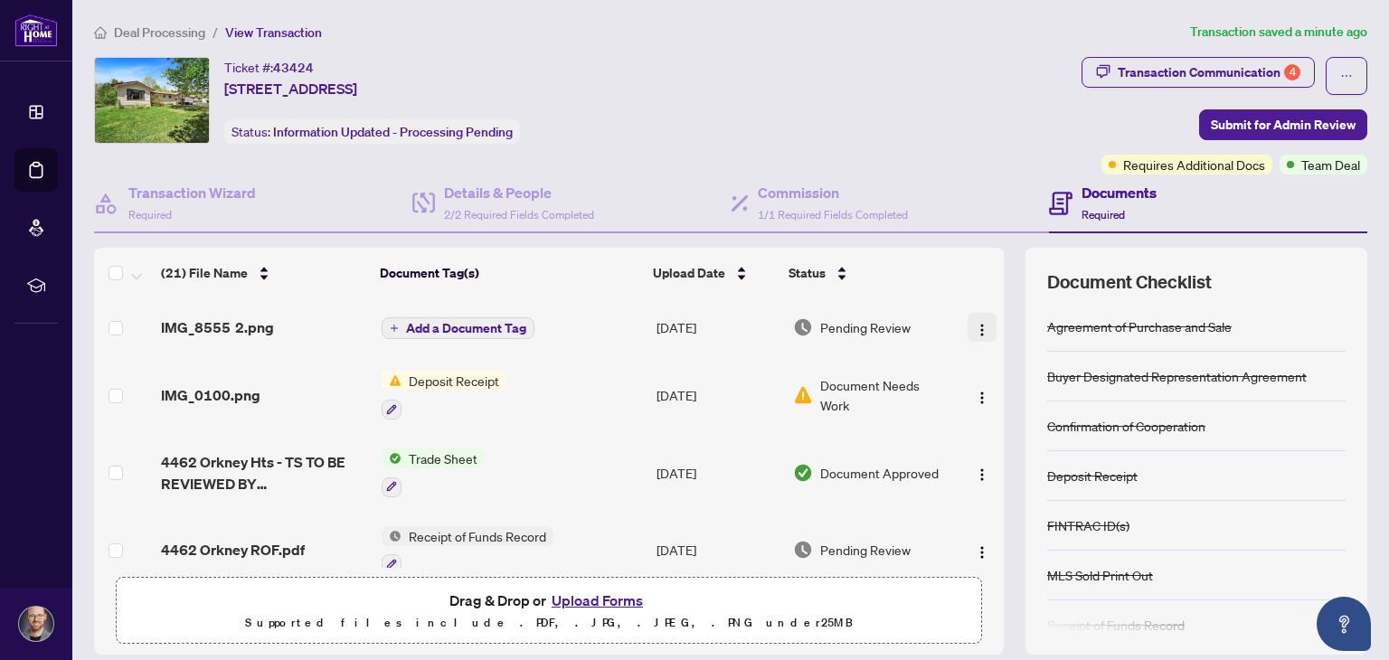
click at [975, 326] on img "button" at bounding box center [982, 330] width 14 height 14
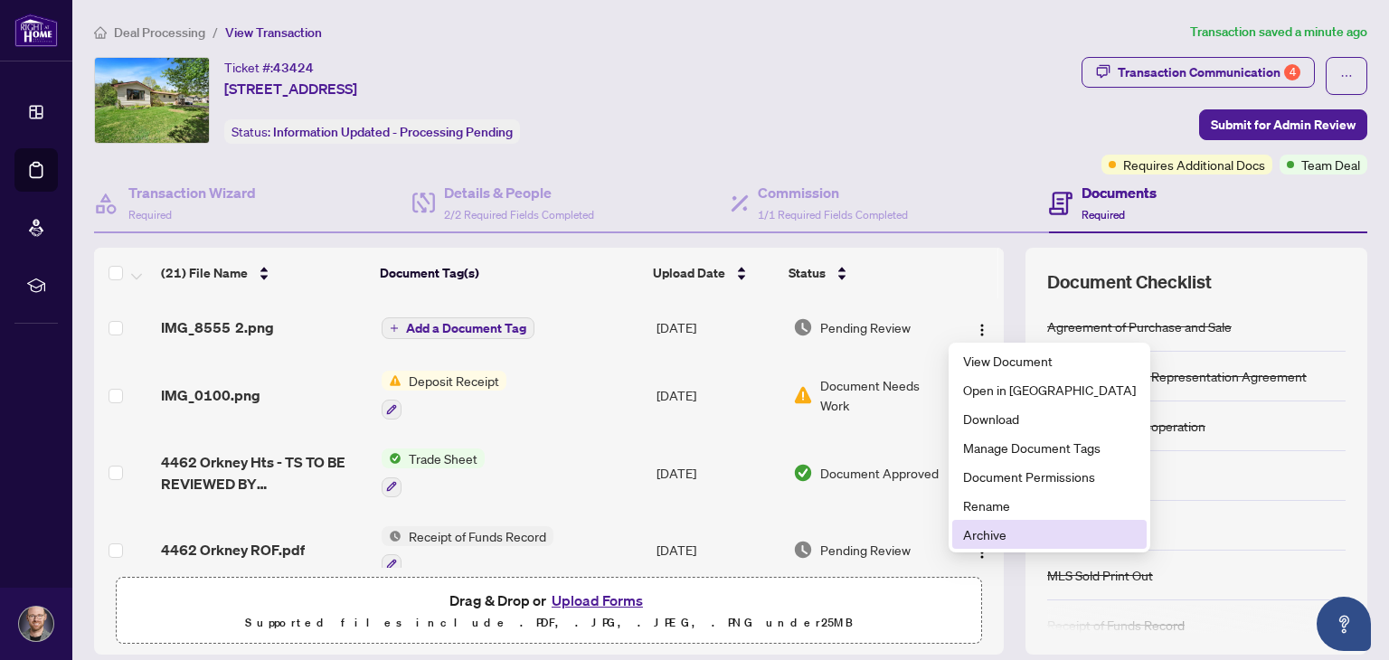
click at [1005, 529] on span "Archive" at bounding box center [1049, 534] width 173 height 20
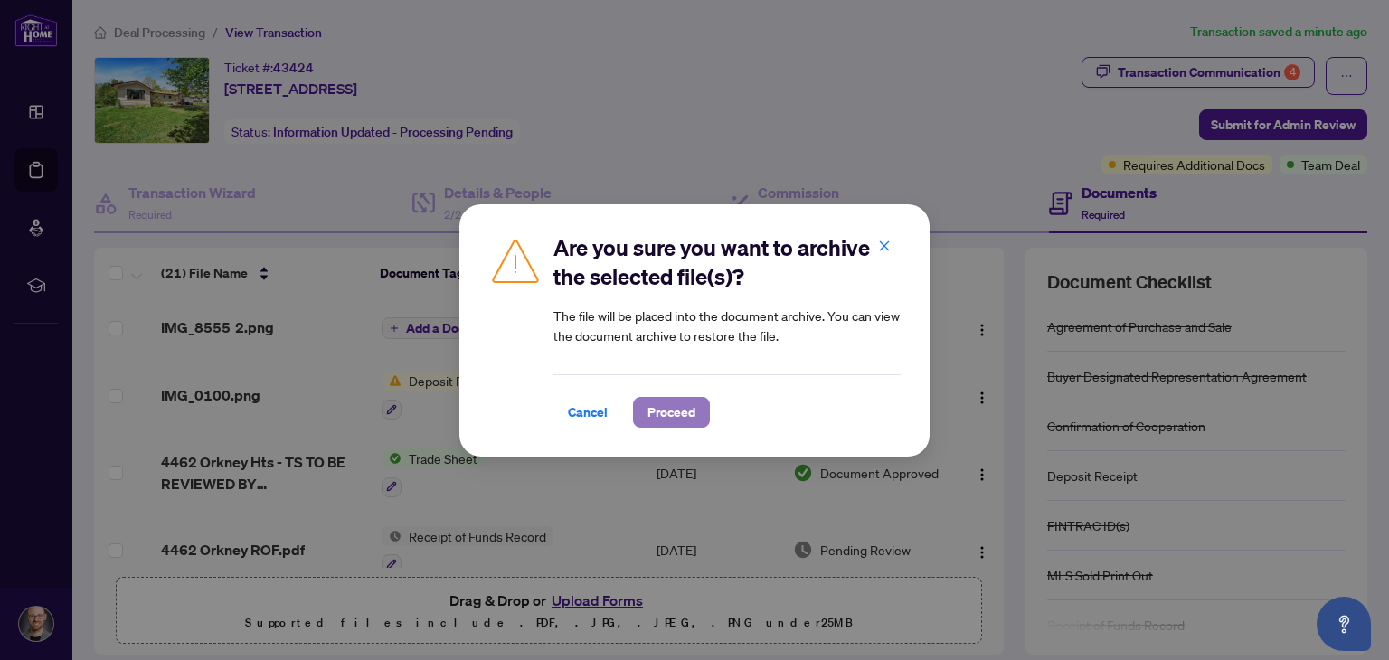
click at [660, 413] on span "Proceed" at bounding box center [671, 412] width 48 height 29
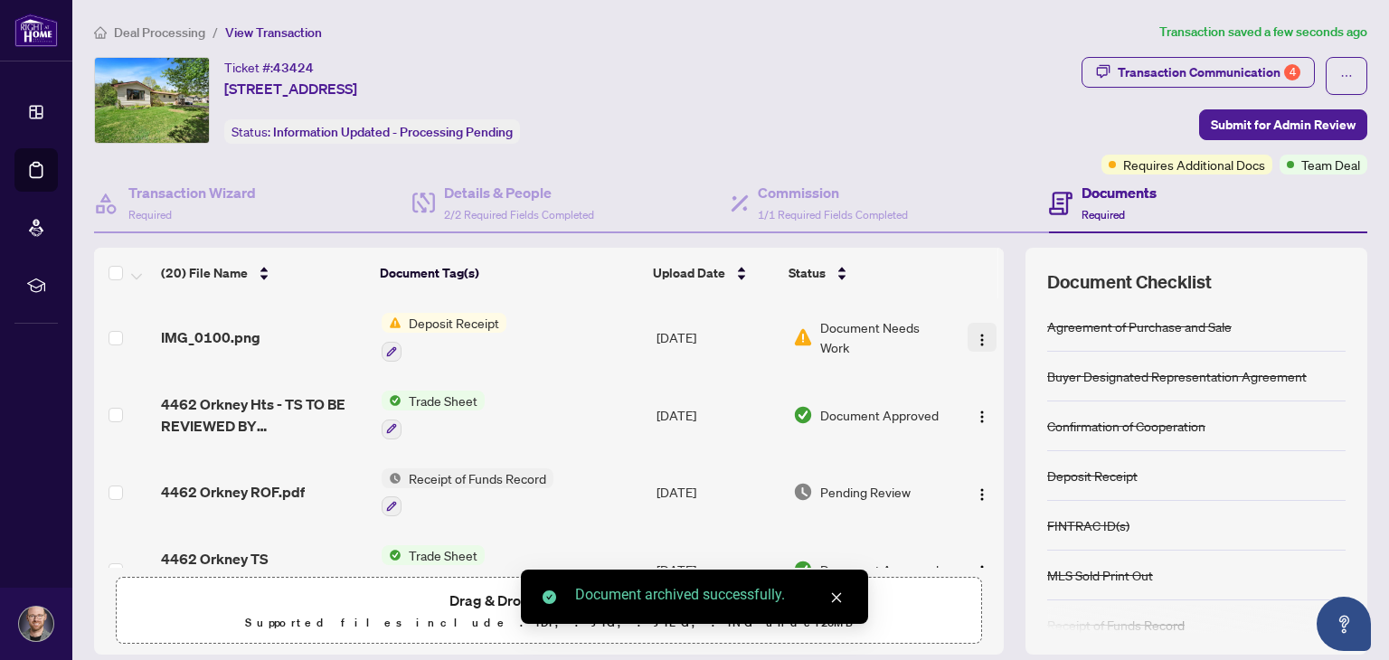
click at [975, 336] on img "button" at bounding box center [982, 340] width 14 height 14
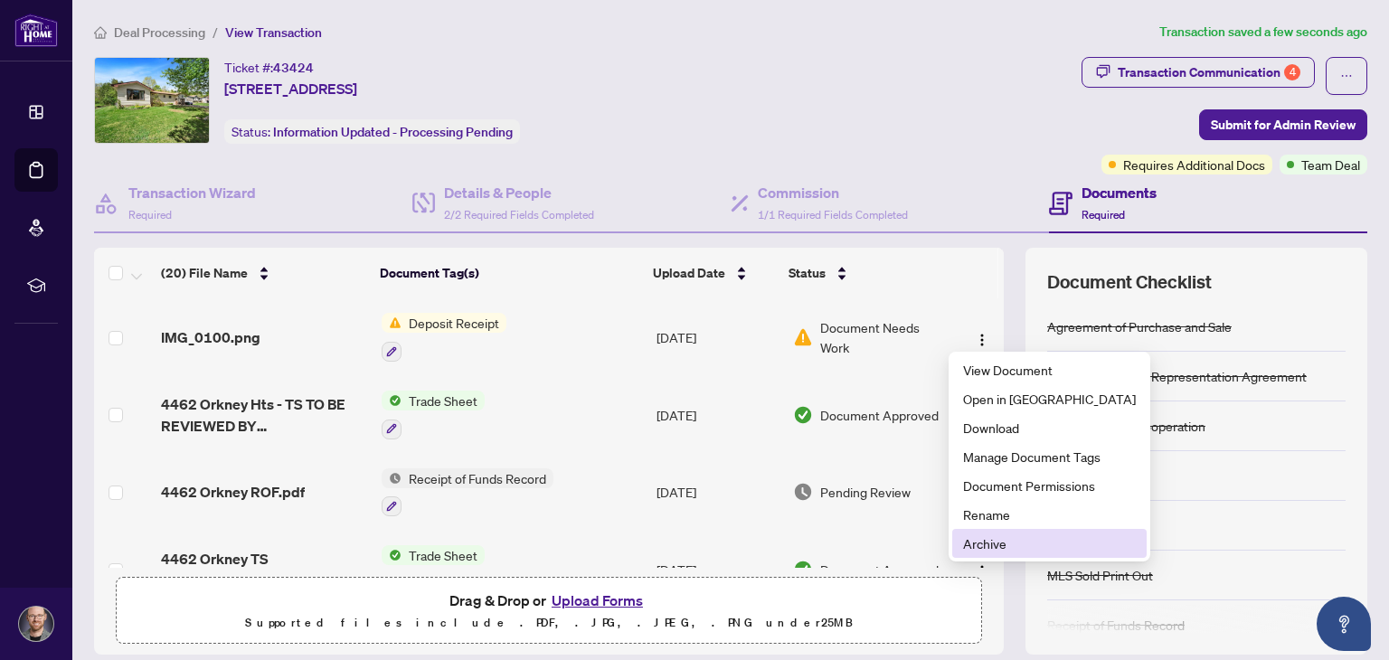
click at [1002, 545] on span "Archive" at bounding box center [1049, 543] width 173 height 20
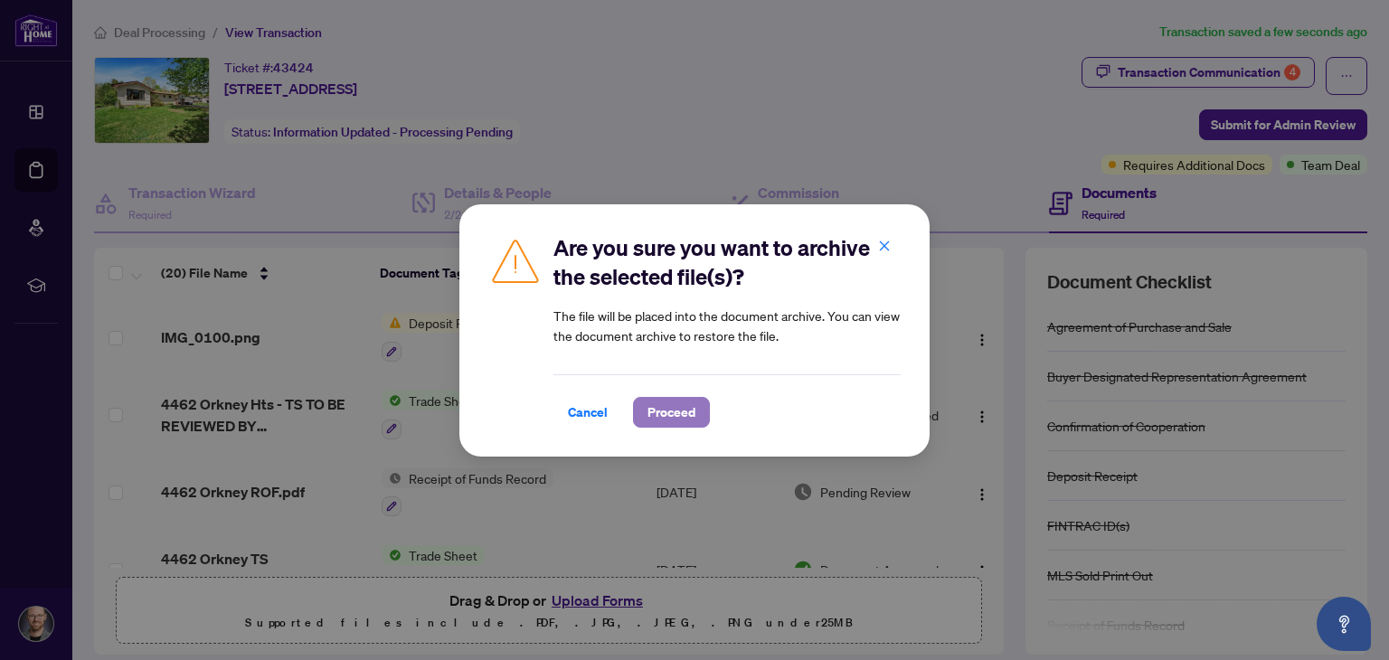
click at [669, 405] on span "Proceed" at bounding box center [671, 412] width 48 height 29
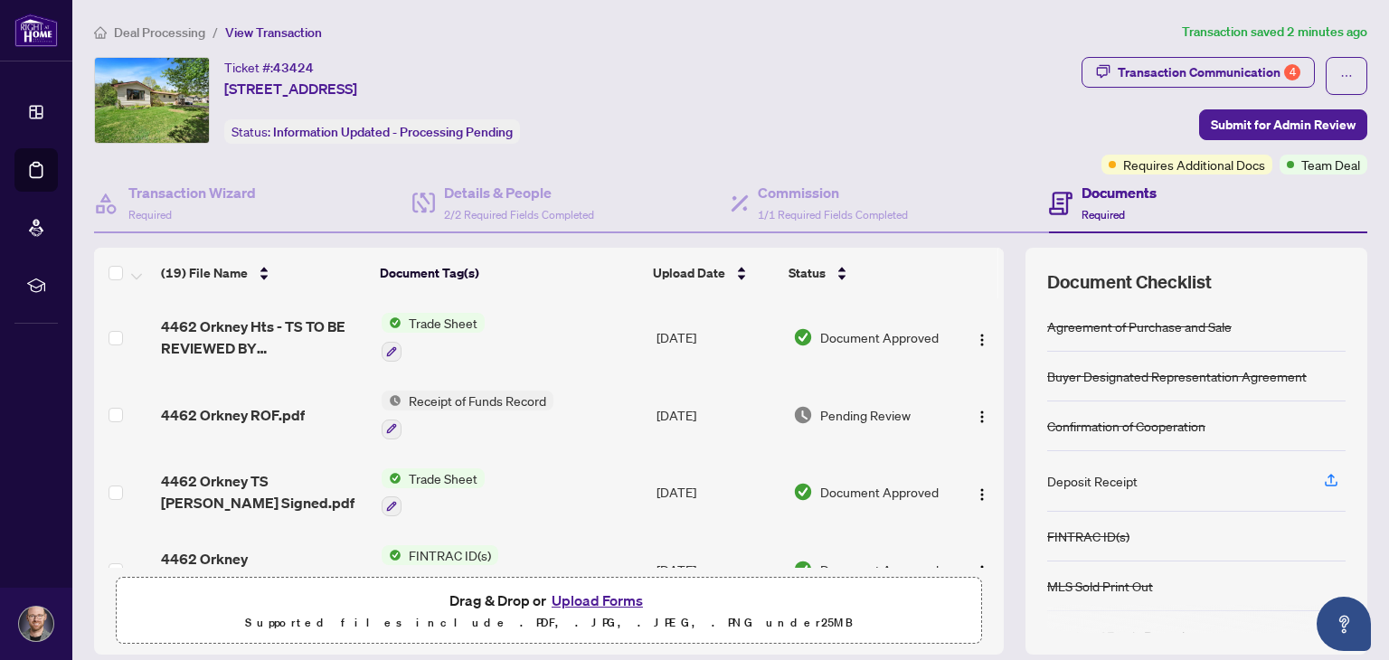
click at [587, 595] on button "Upload Forms" at bounding box center [597, 601] width 102 height 24
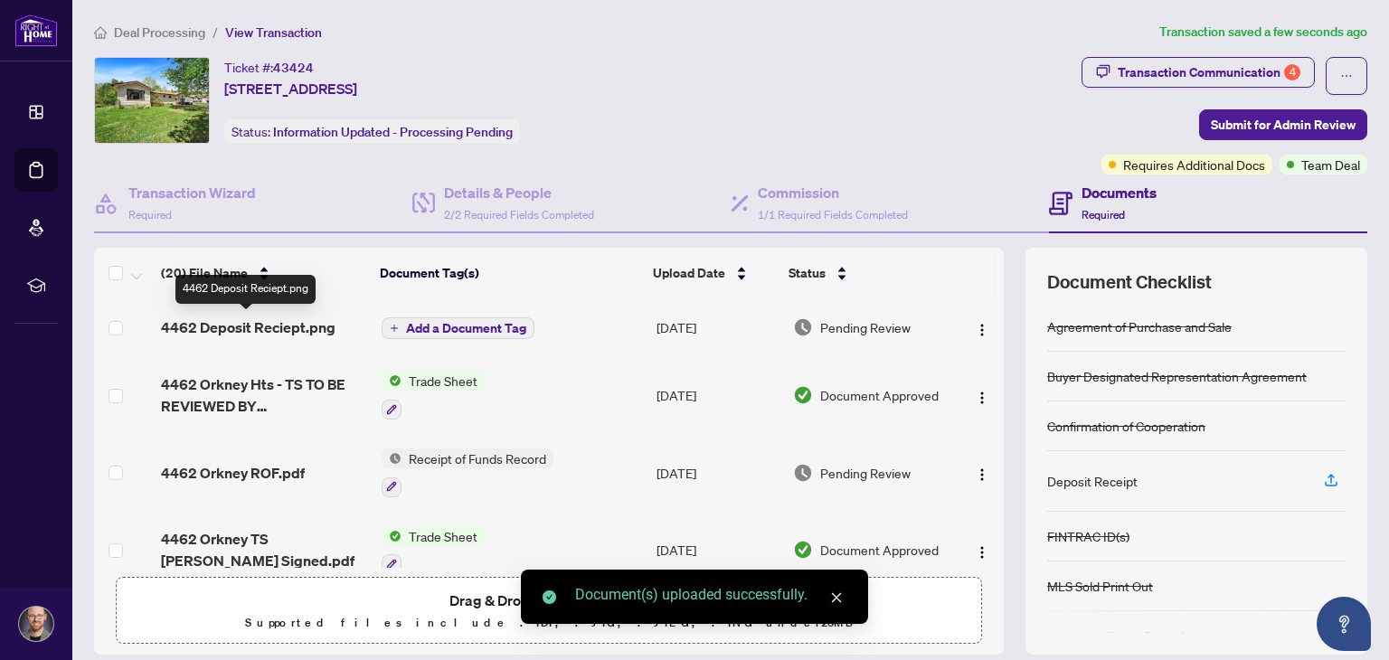
click at [316, 326] on span "4462 Deposit Reciept.png" at bounding box center [248, 327] width 174 height 22
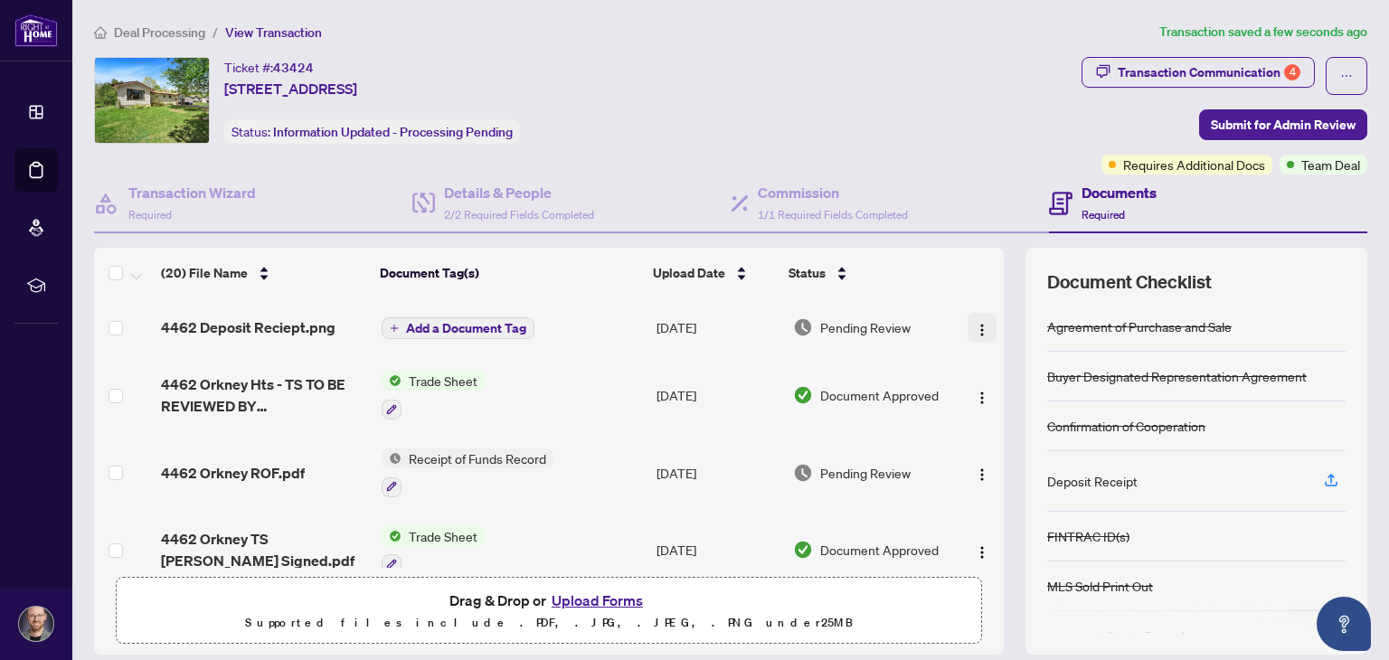
click at [970, 316] on button "button" at bounding box center [981, 327] width 29 height 29
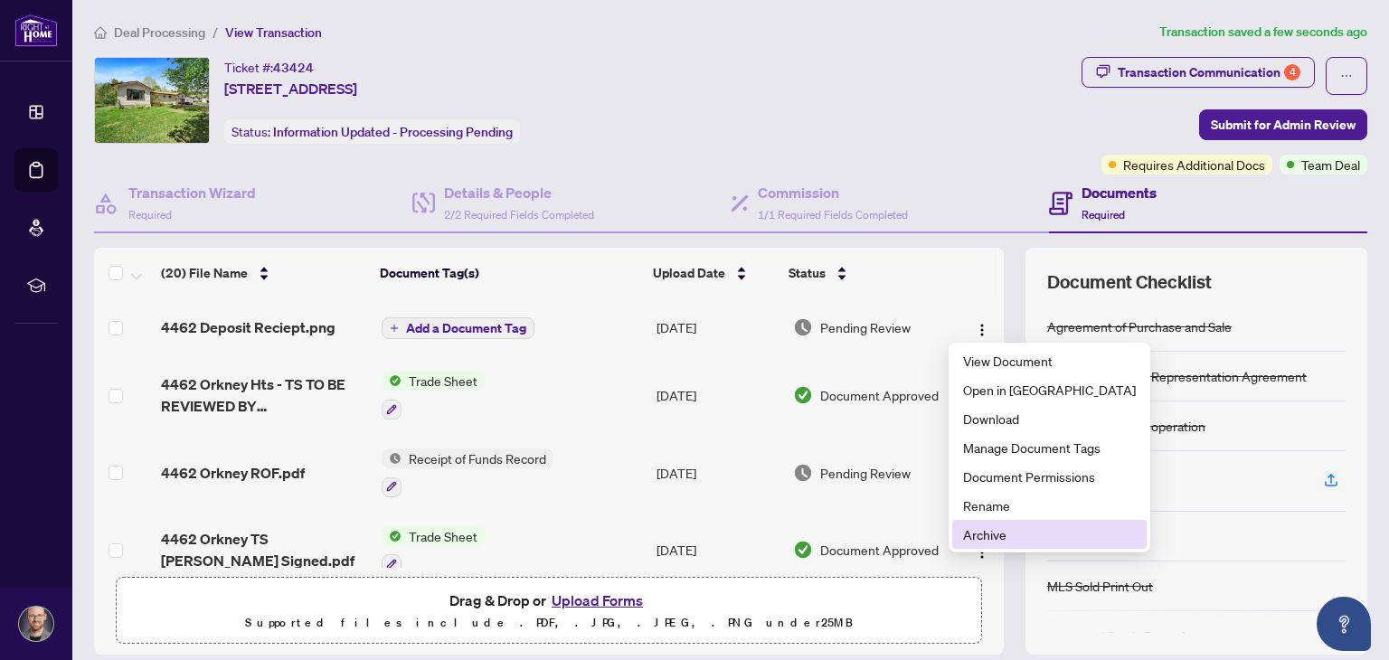
click at [1004, 533] on span "Archive" at bounding box center [1049, 534] width 173 height 20
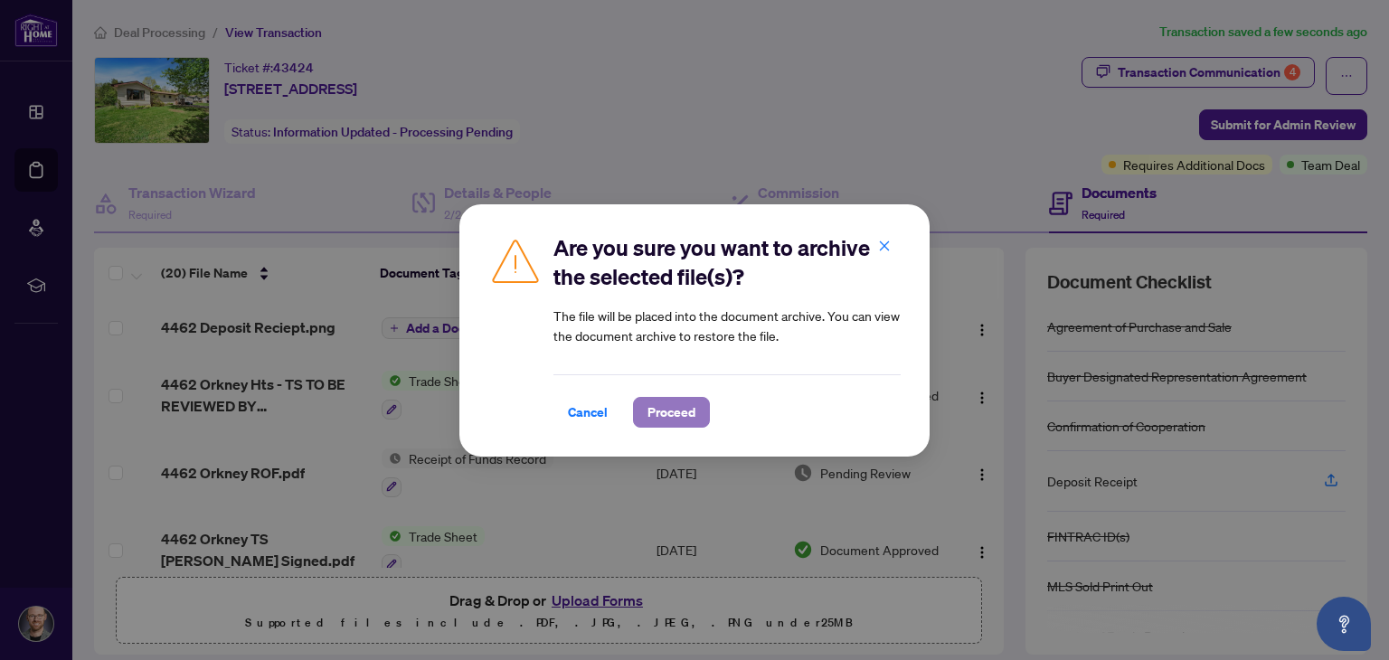
click at [679, 410] on span "Proceed" at bounding box center [671, 412] width 48 height 29
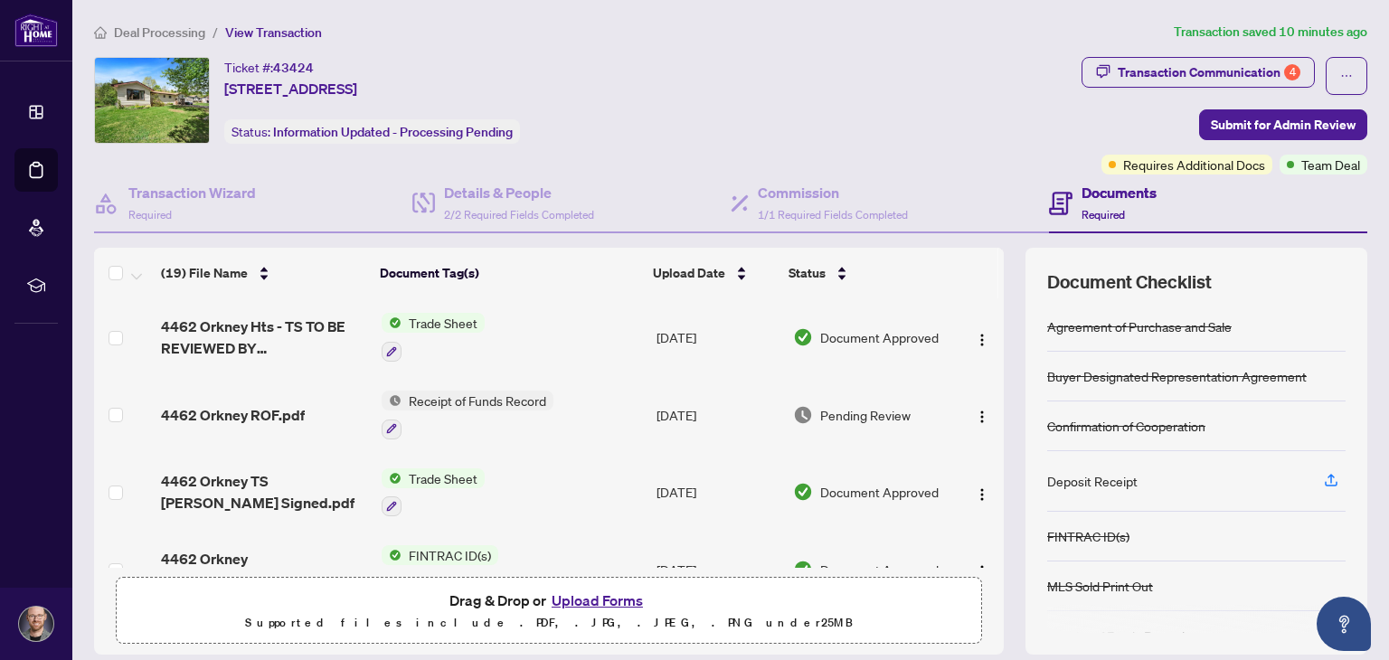
click at [573, 599] on button "Upload Forms" at bounding box center [597, 601] width 102 height 24
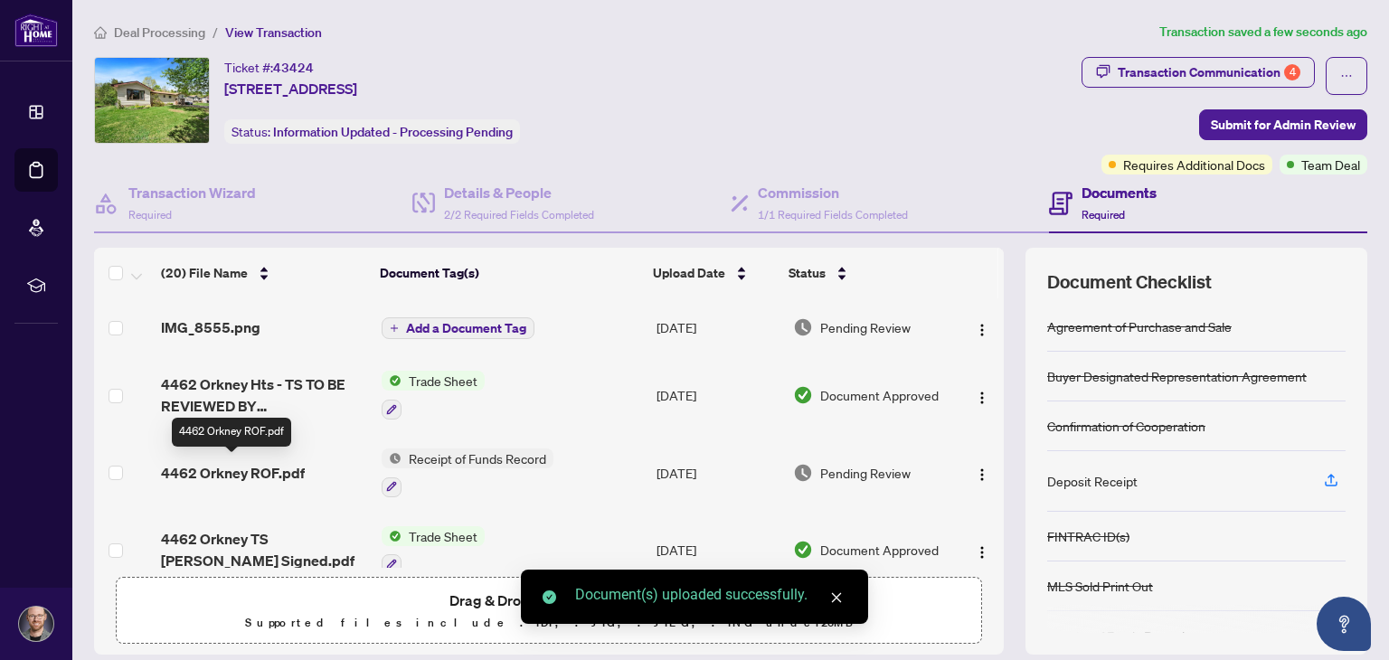
click at [269, 463] on span "4462 Orkney ROF.pdf" at bounding box center [233, 473] width 144 height 22
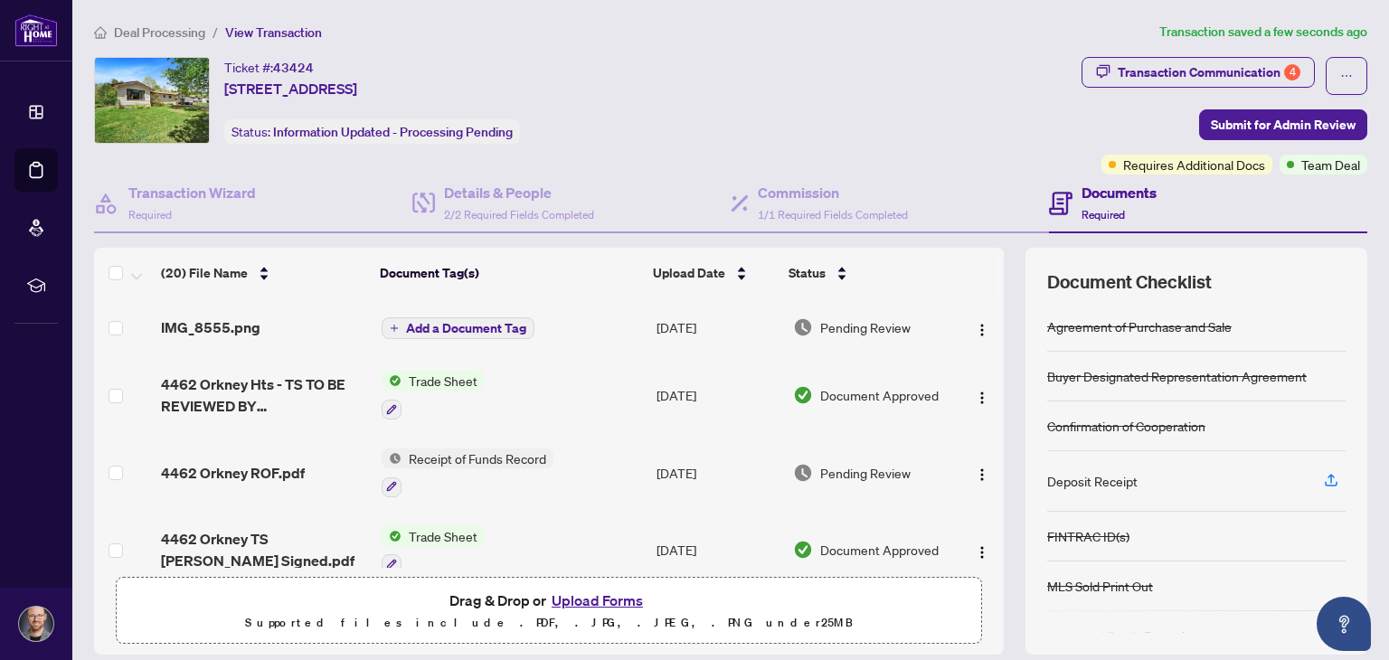
click at [406, 329] on span "Add a Document Tag" at bounding box center [466, 328] width 120 height 13
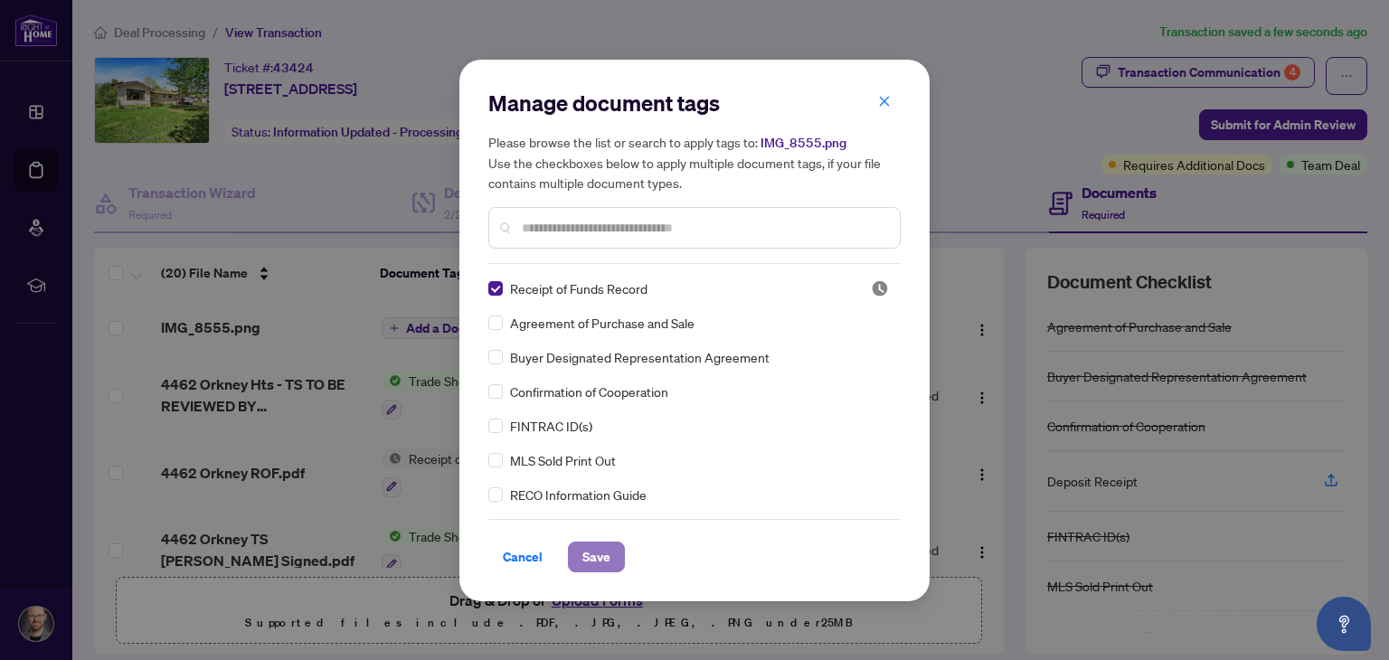
click at [615, 560] on button "Save" at bounding box center [596, 557] width 57 height 31
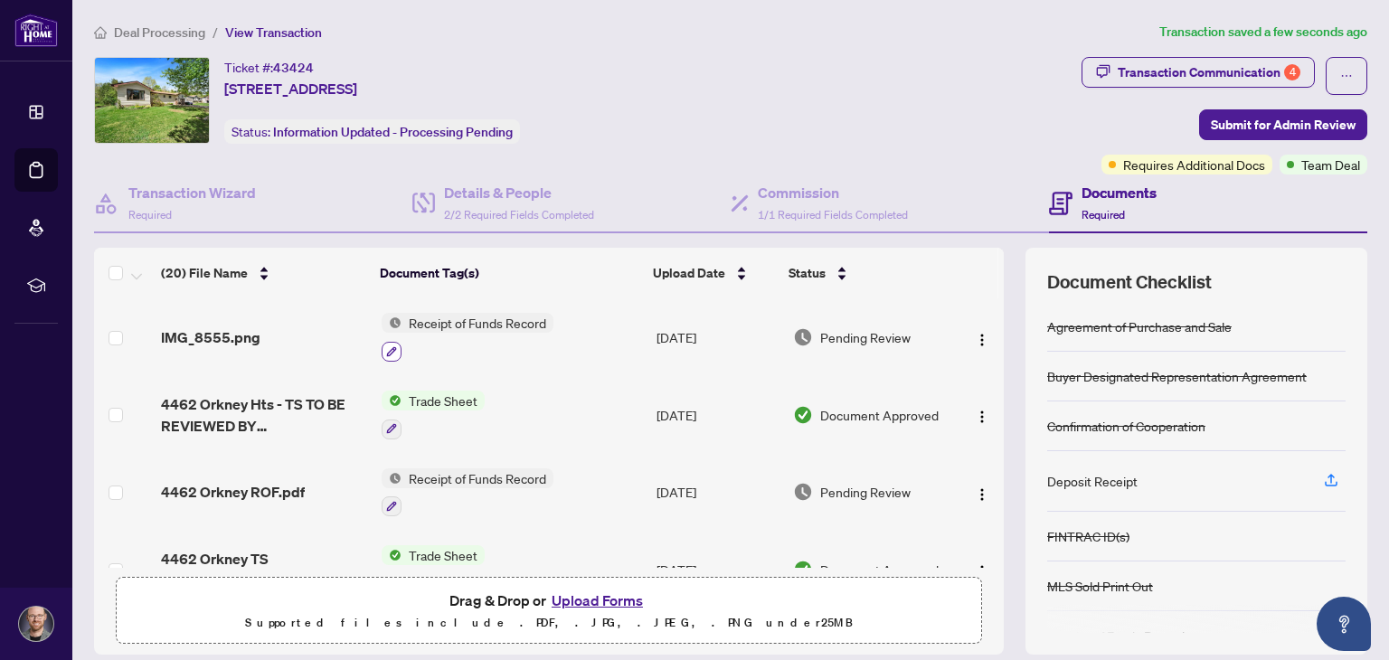
click at [384, 354] on button "button" at bounding box center [392, 352] width 20 height 20
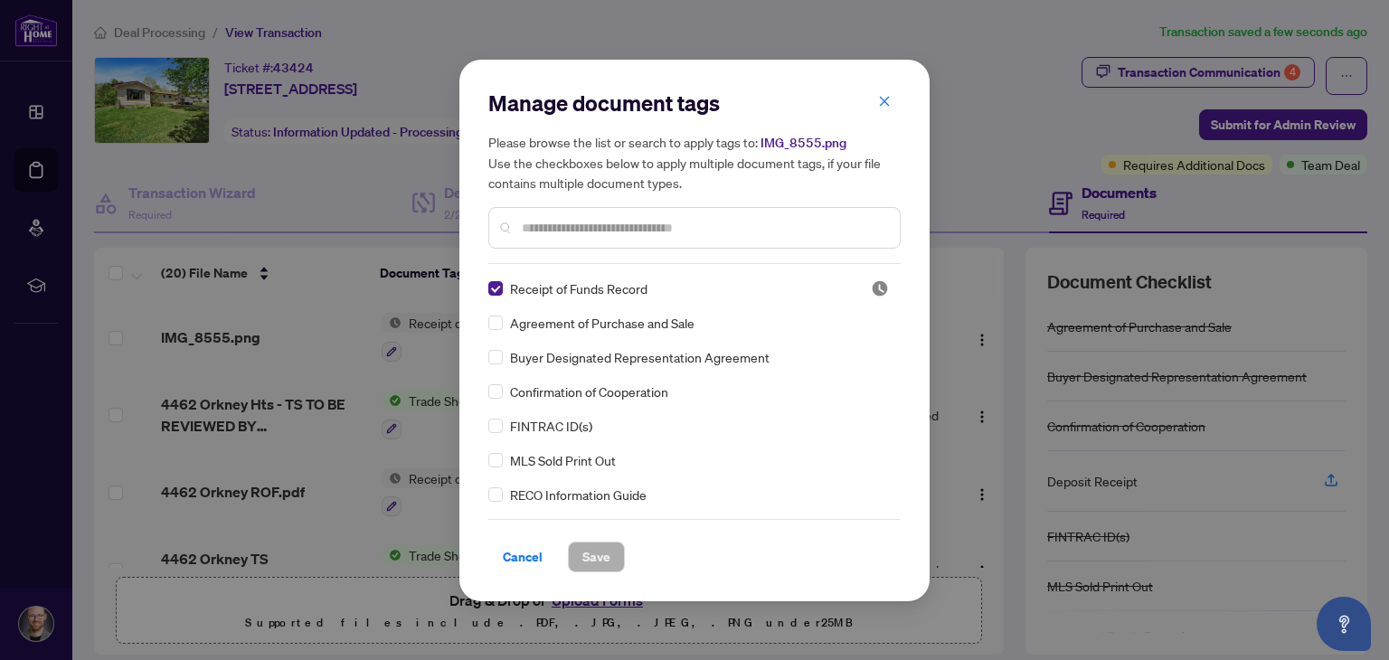
click at [585, 229] on input "text" at bounding box center [703, 228] width 363 height 20
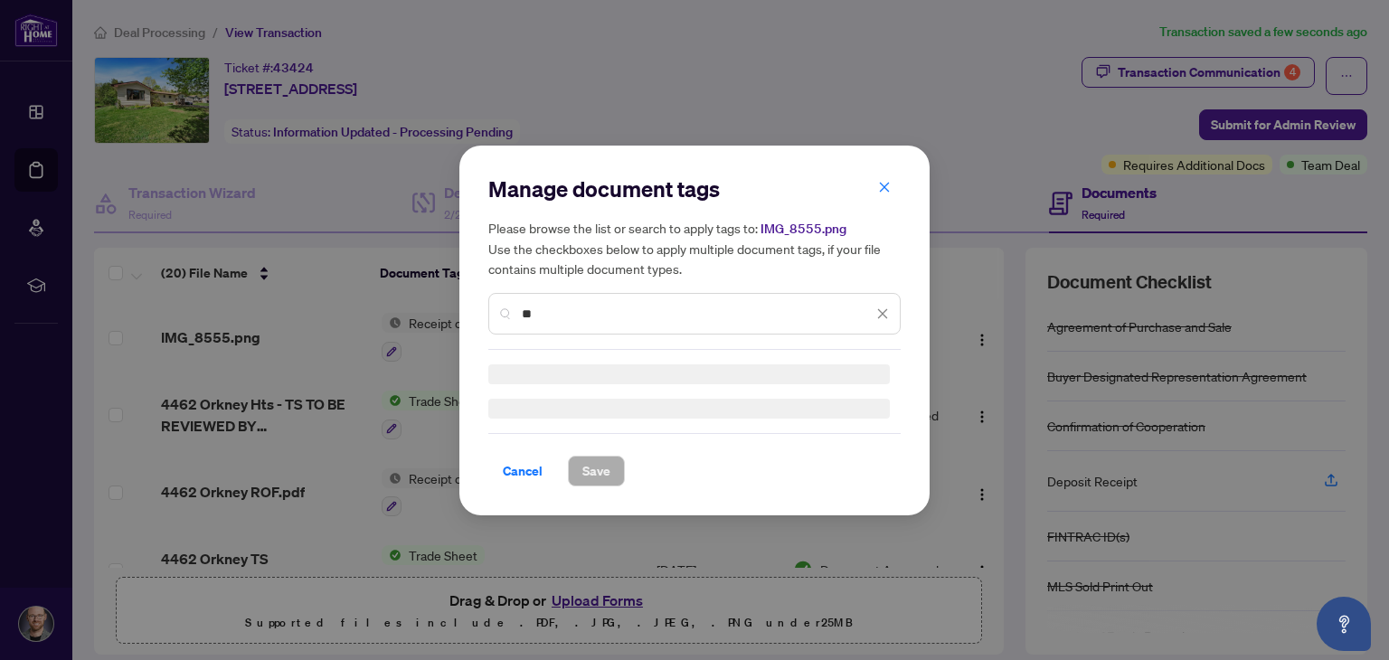
type input "*"
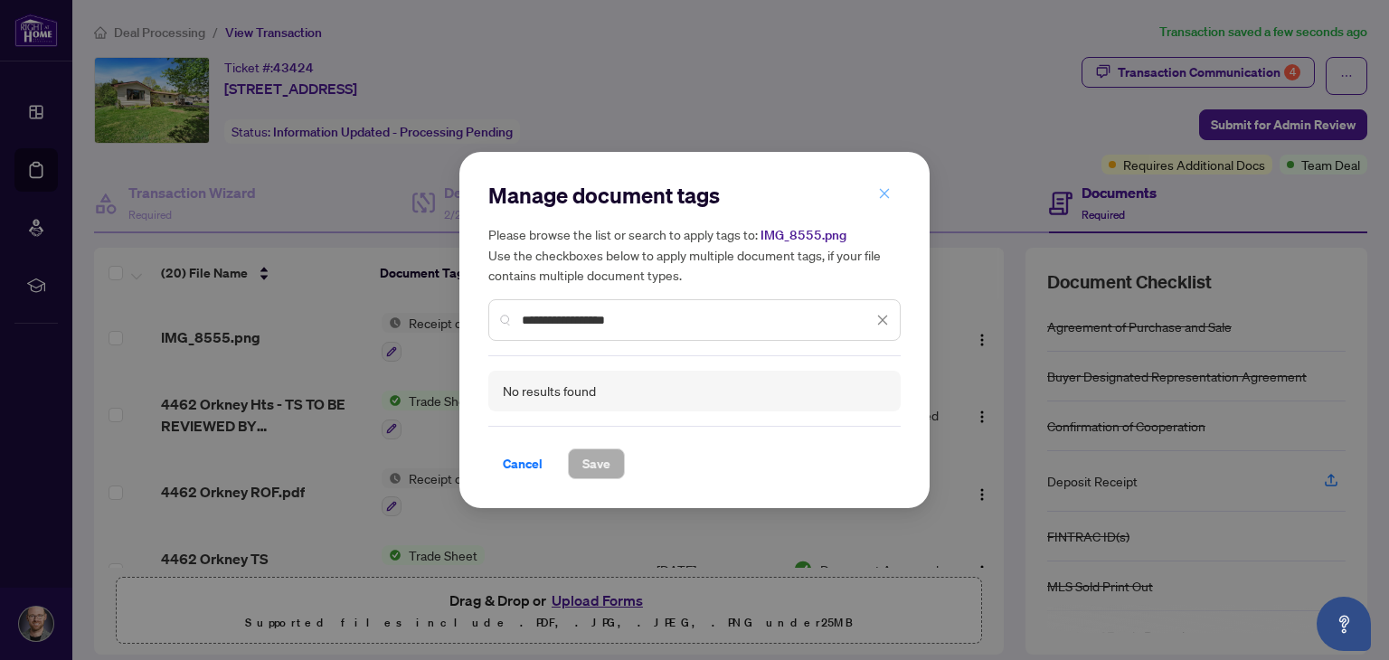
type input "**********"
click at [883, 198] on icon "close" at bounding box center [884, 193] width 13 height 13
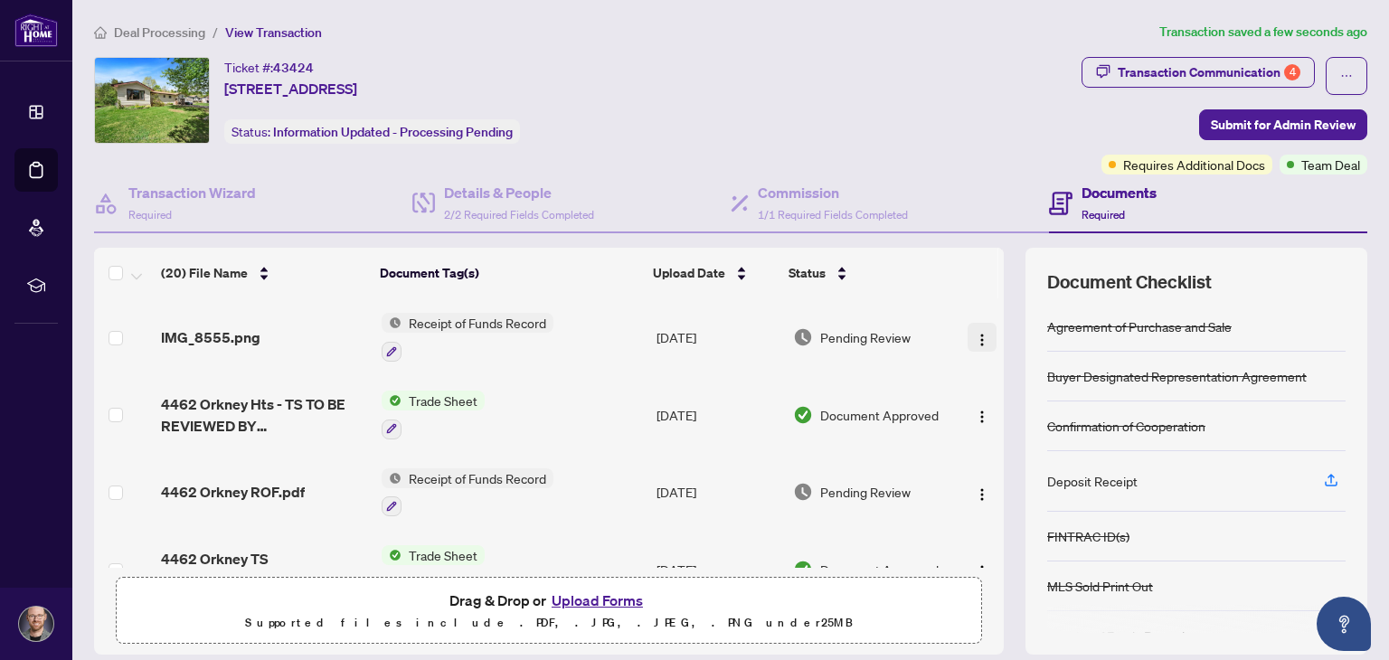
click at [972, 329] on button "button" at bounding box center [981, 337] width 29 height 29
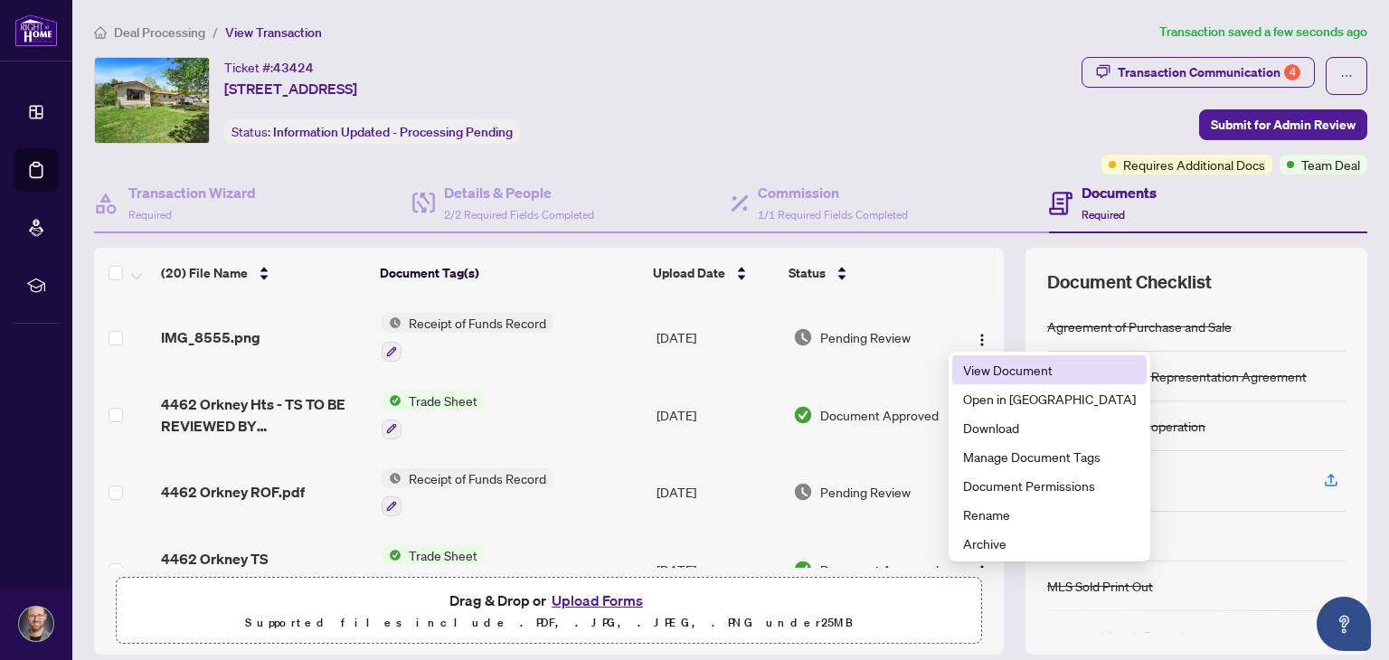
click at [976, 363] on span "View Document" at bounding box center [1049, 370] width 173 height 20
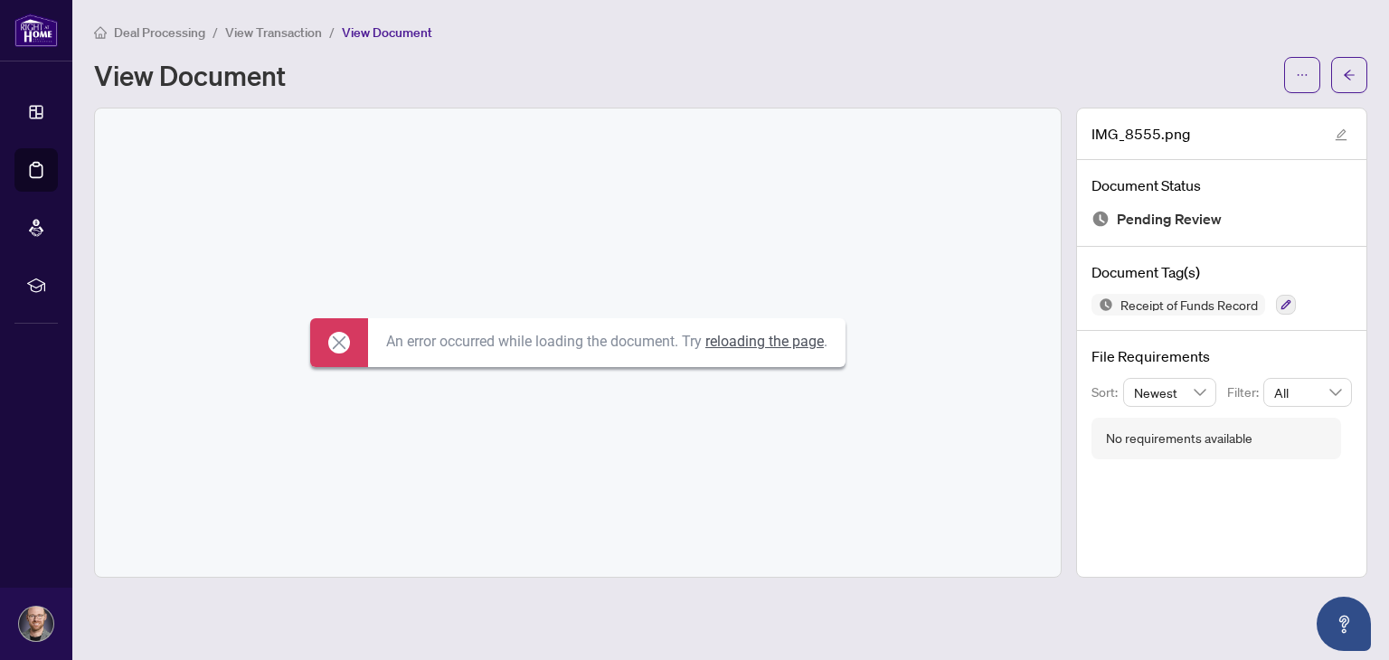
click at [336, 334] on icon at bounding box center [339, 343] width 22 height 22
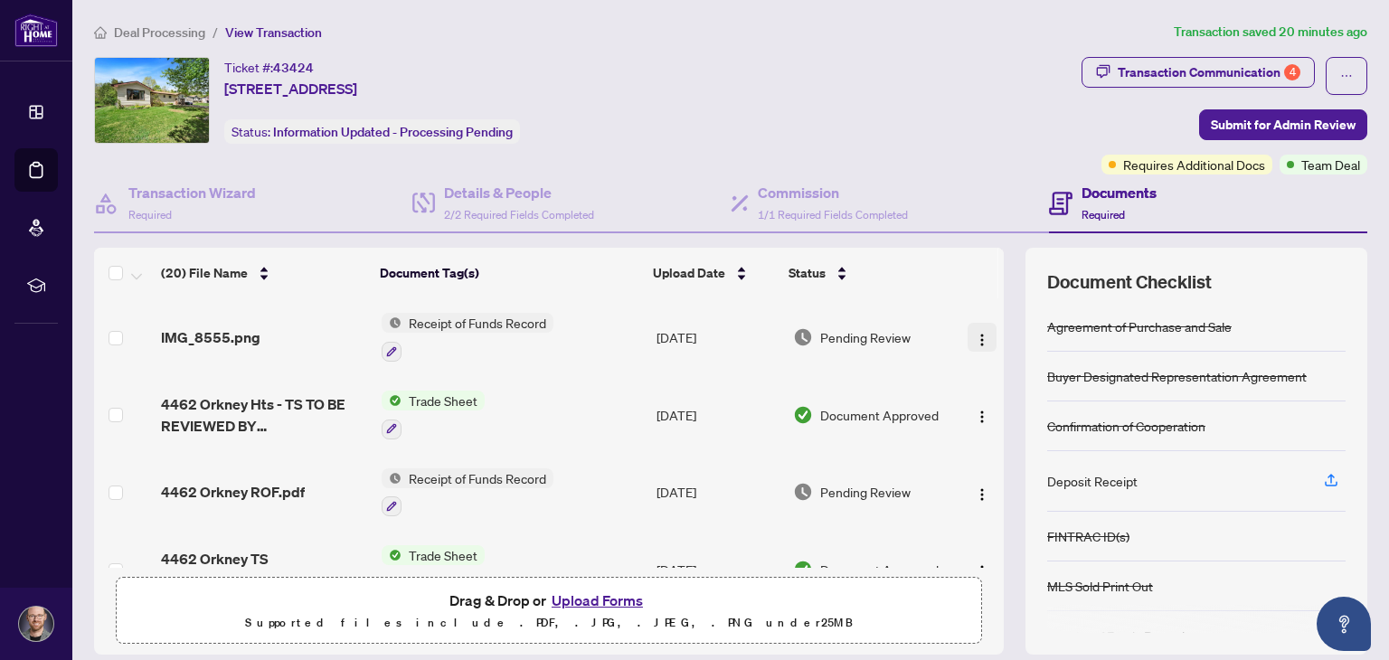
click at [975, 337] on img "button" at bounding box center [982, 340] width 14 height 14
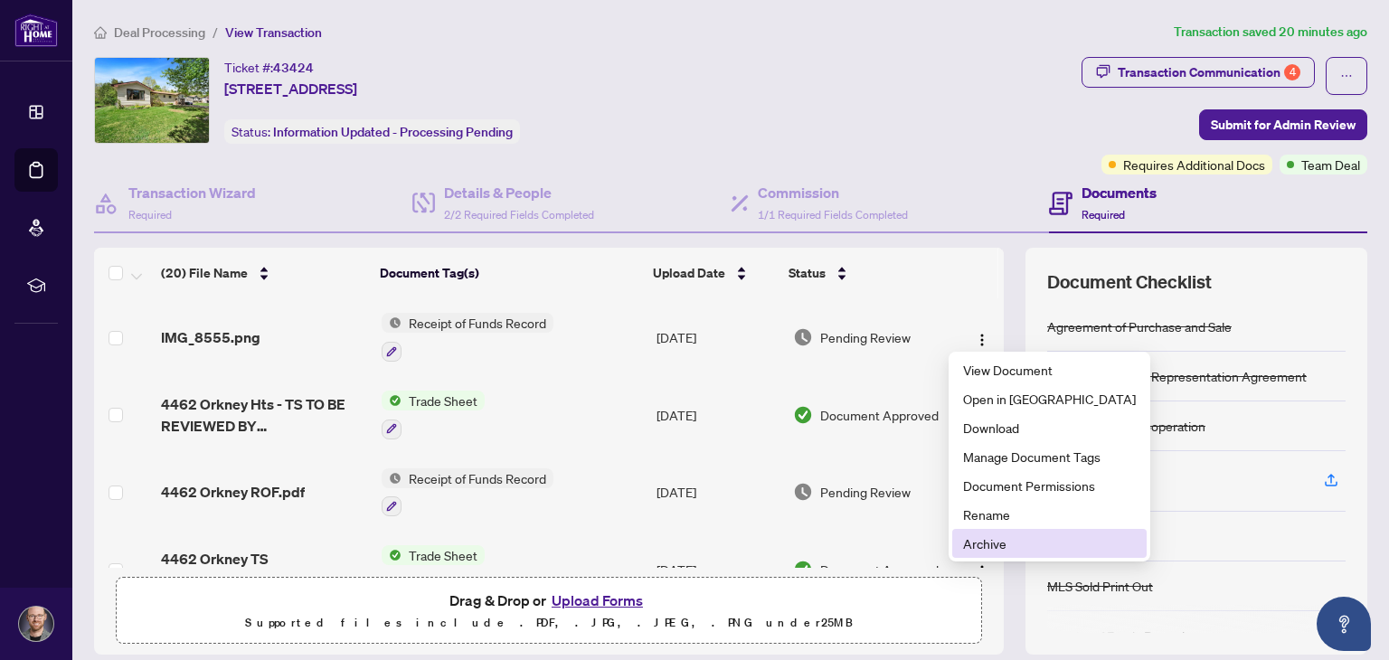
click at [995, 548] on span "Archive" at bounding box center [1049, 543] width 173 height 20
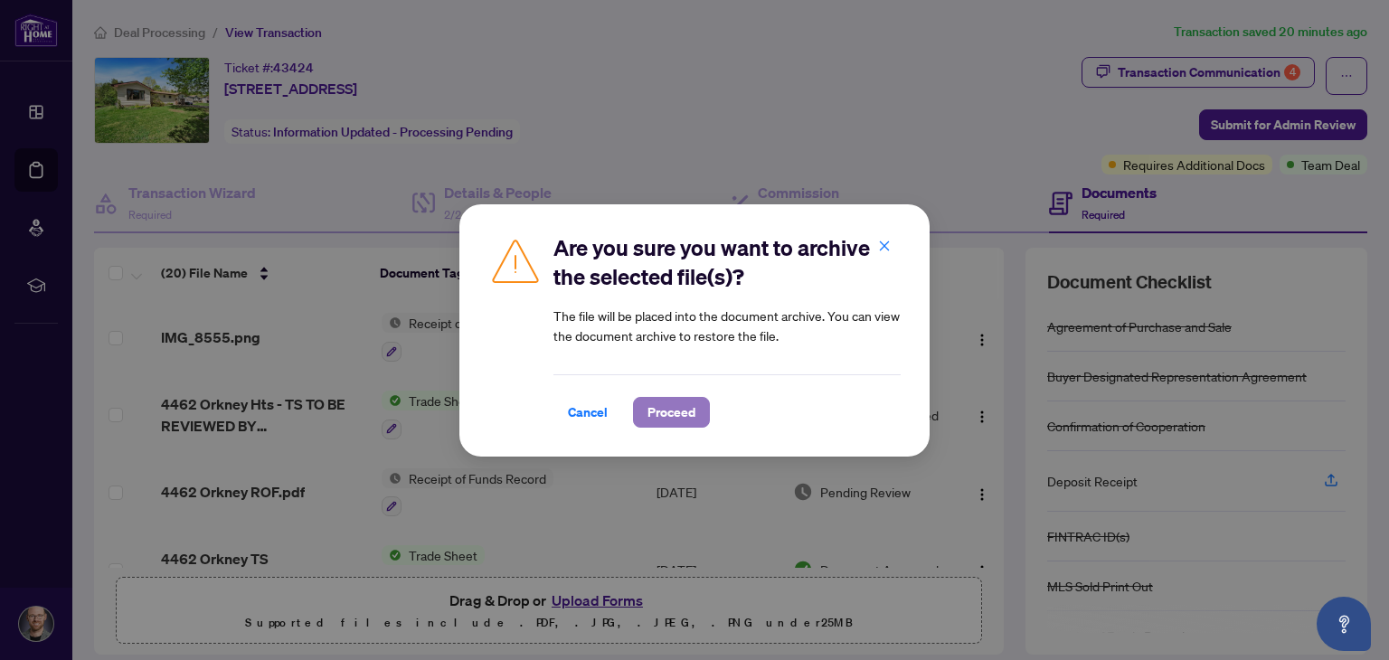
click at [664, 406] on span "Proceed" at bounding box center [671, 412] width 48 height 29
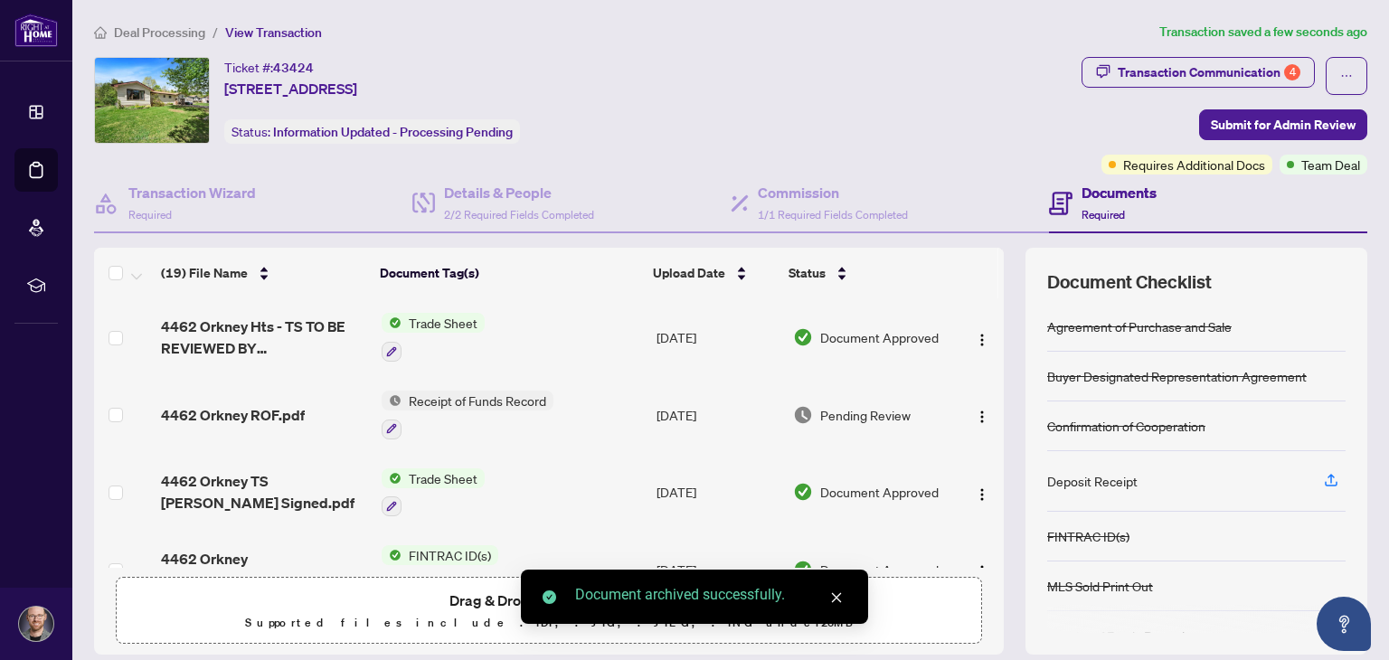
click at [624, 624] on div "Document archived successfully." at bounding box center [694, 597] width 347 height 54
click at [839, 592] on icon "close" at bounding box center [836, 597] width 13 height 13
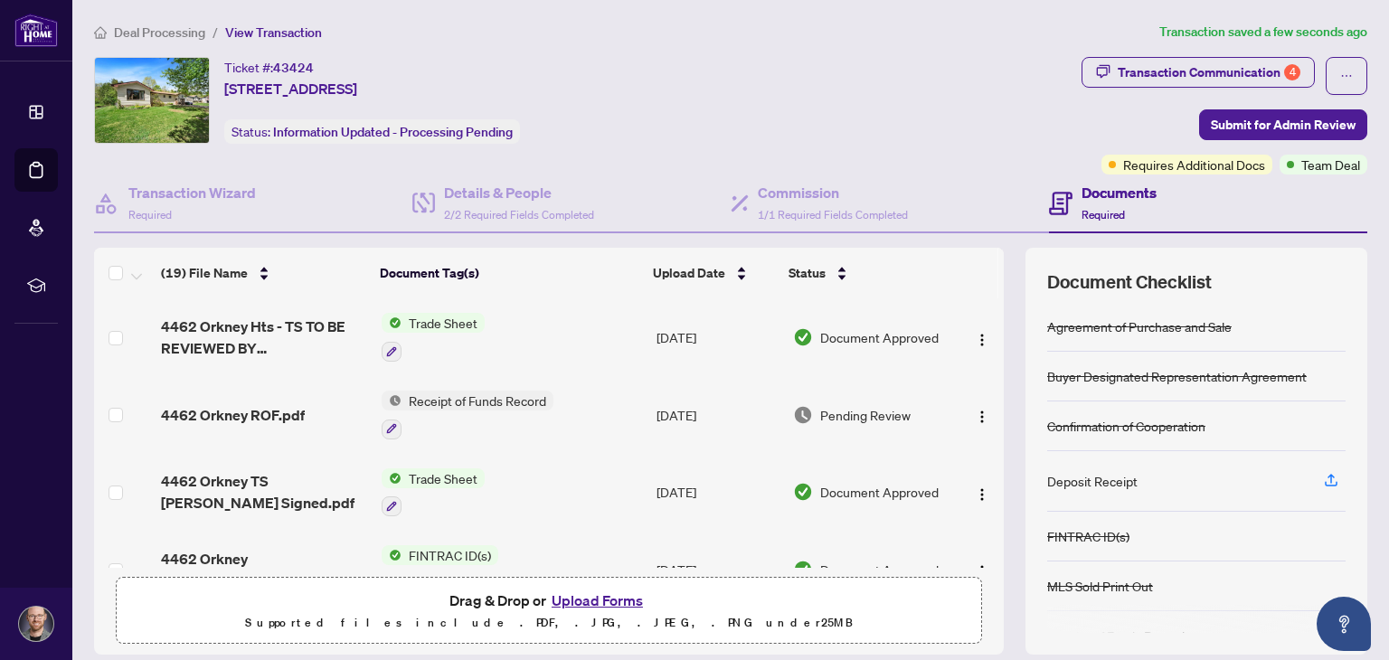
click at [613, 599] on button "Upload Forms" at bounding box center [597, 601] width 102 height 24
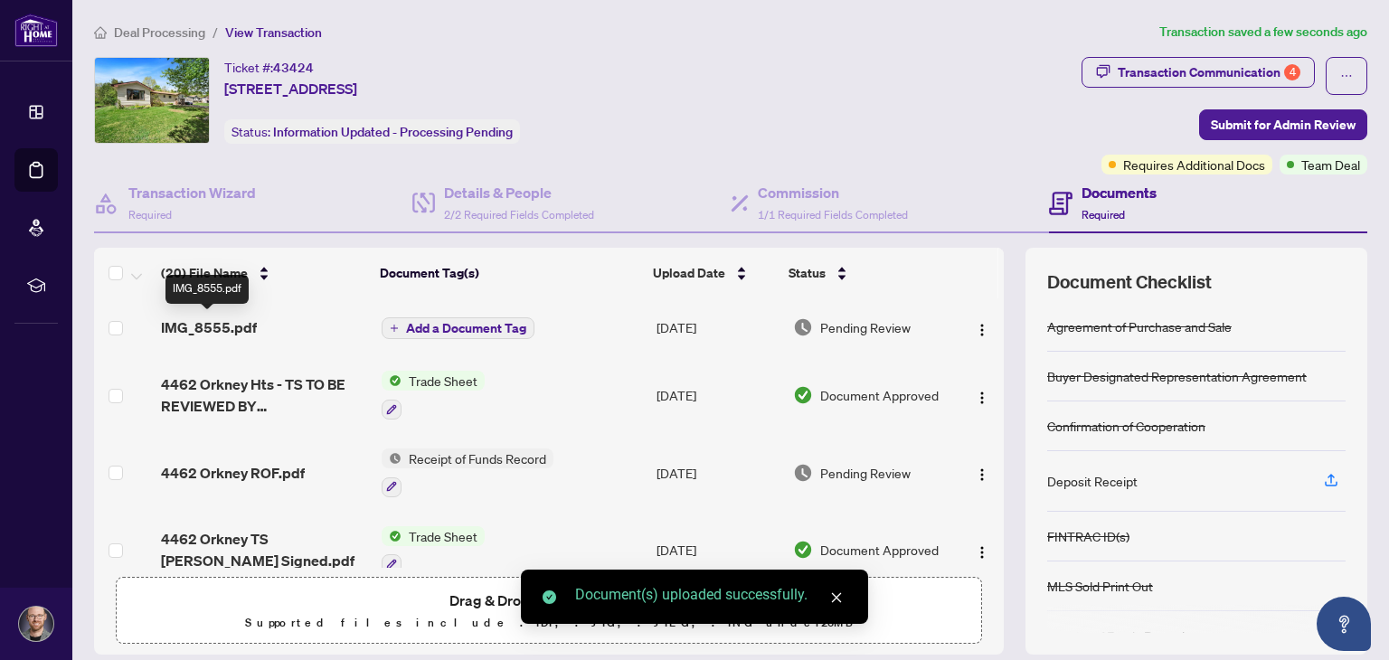
click at [228, 316] on span "IMG_8555.pdf" at bounding box center [209, 327] width 96 height 22
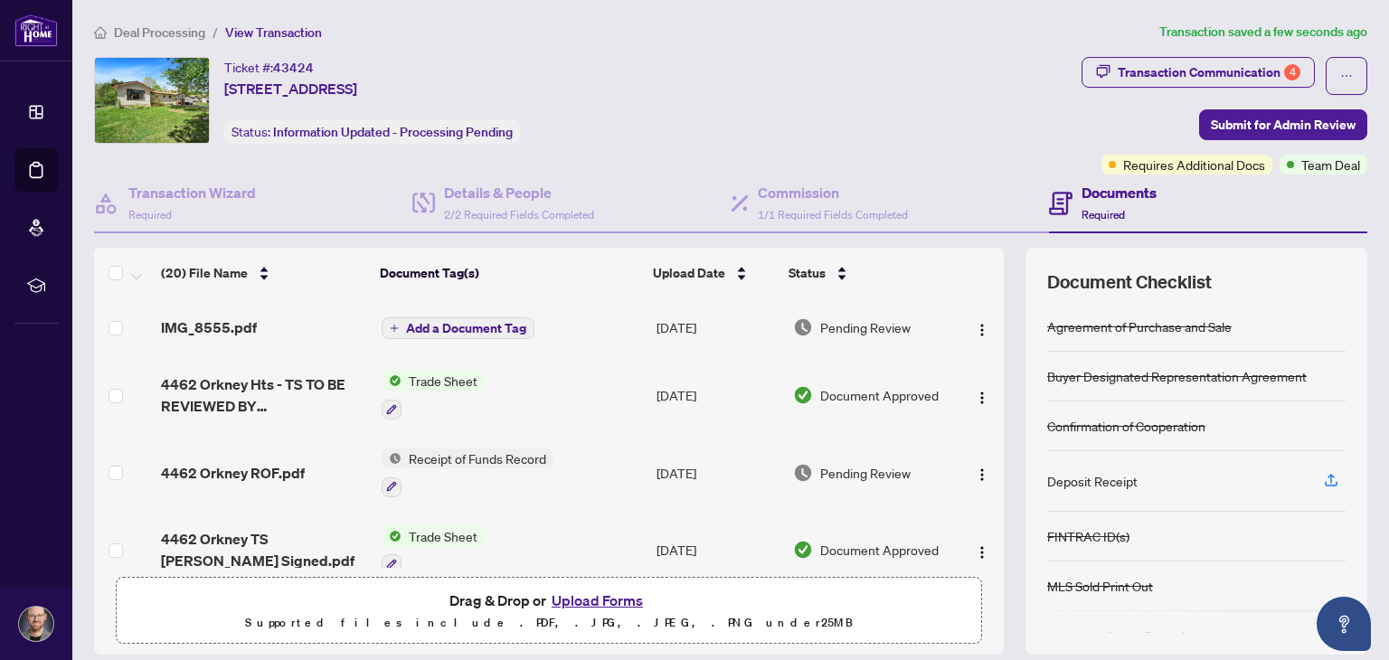
click at [406, 322] on span "Add a Document Tag" at bounding box center [466, 328] width 120 height 13
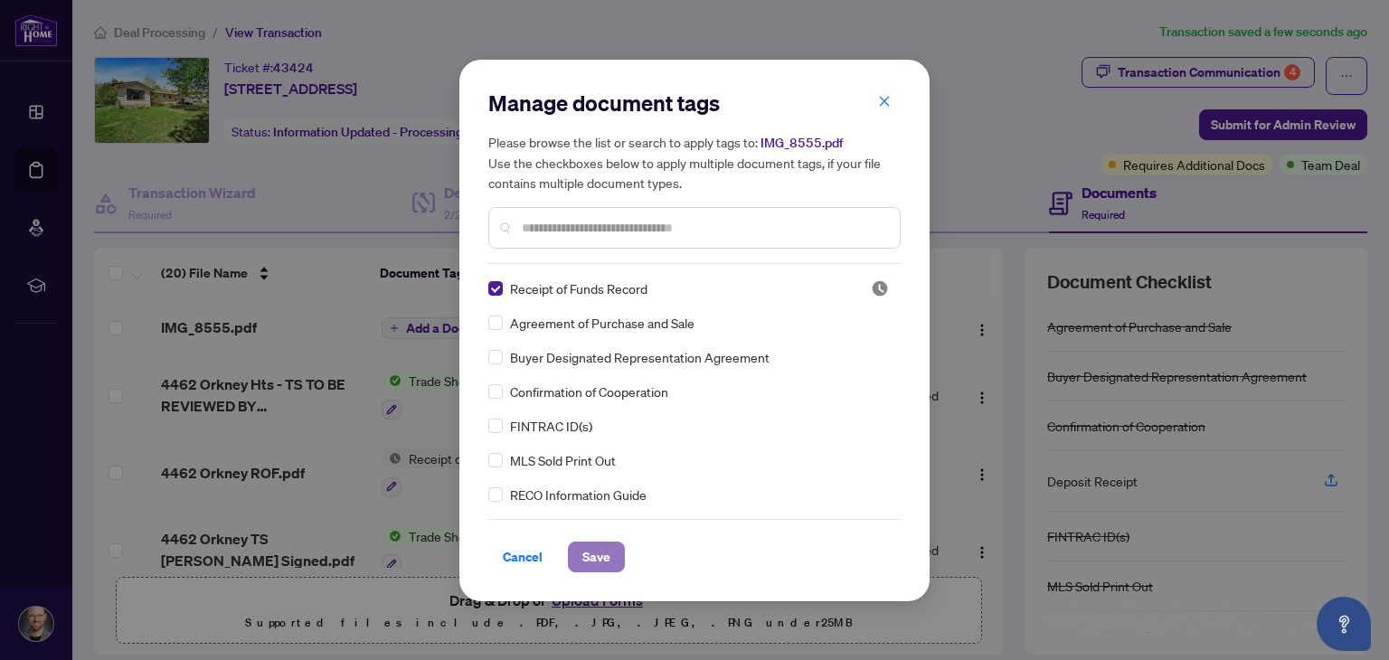
click at [589, 548] on span "Save" at bounding box center [596, 556] width 28 height 29
